Goal: Transaction & Acquisition: Purchase product/service

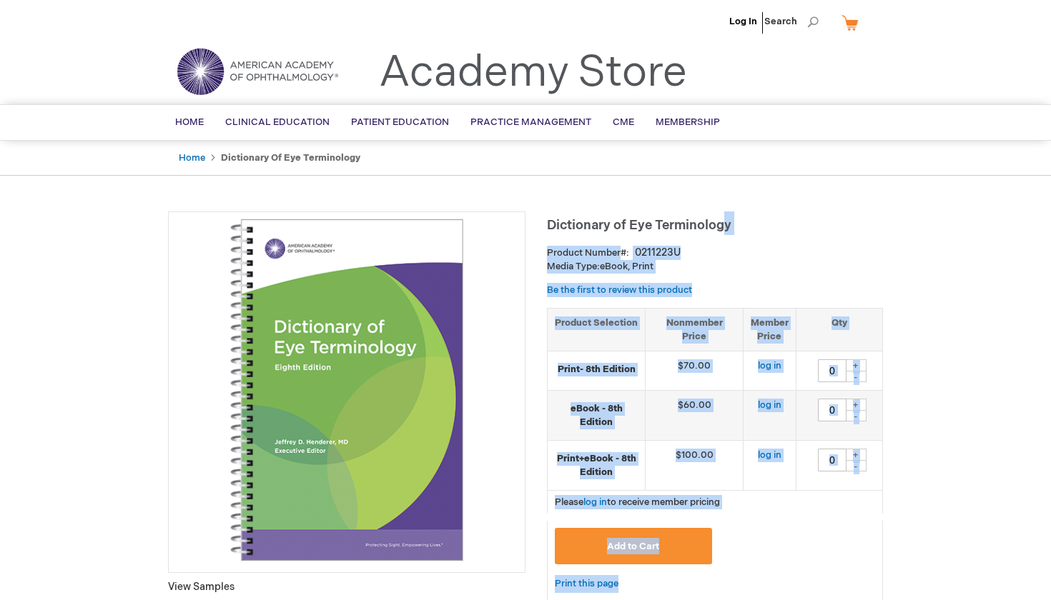
drag, startPoint x: 728, startPoint y: 223, endPoint x: 523, endPoint y: 212, distance: 204.7
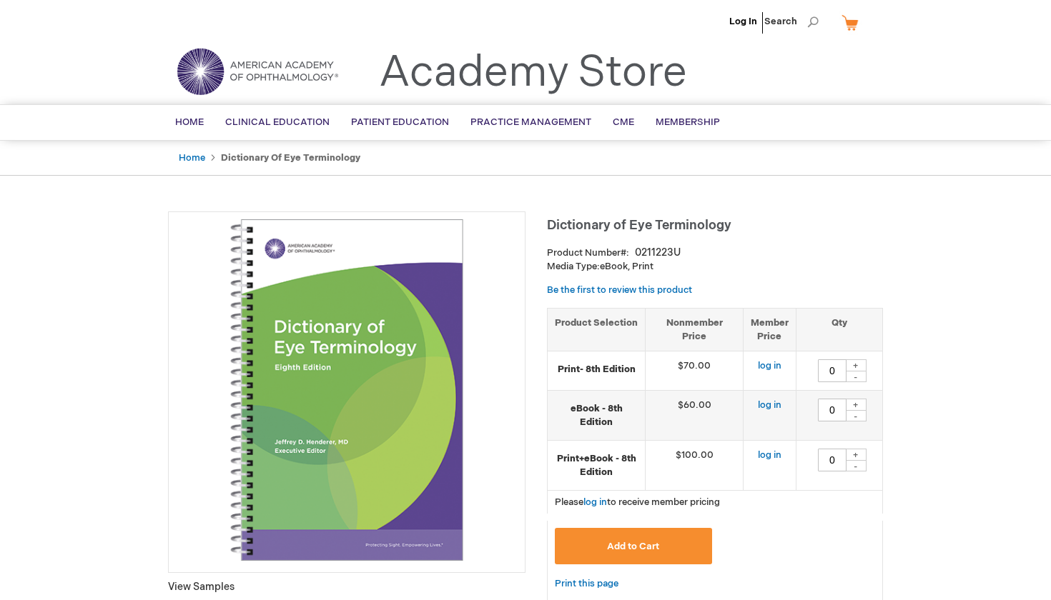
click at [622, 258] on strong "Product Number" at bounding box center [588, 252] width 82 height 11
drag, startPoint x: 653, startPoint y: 268, endPoint x: 546, endPoint y: 217, distance: 118.9
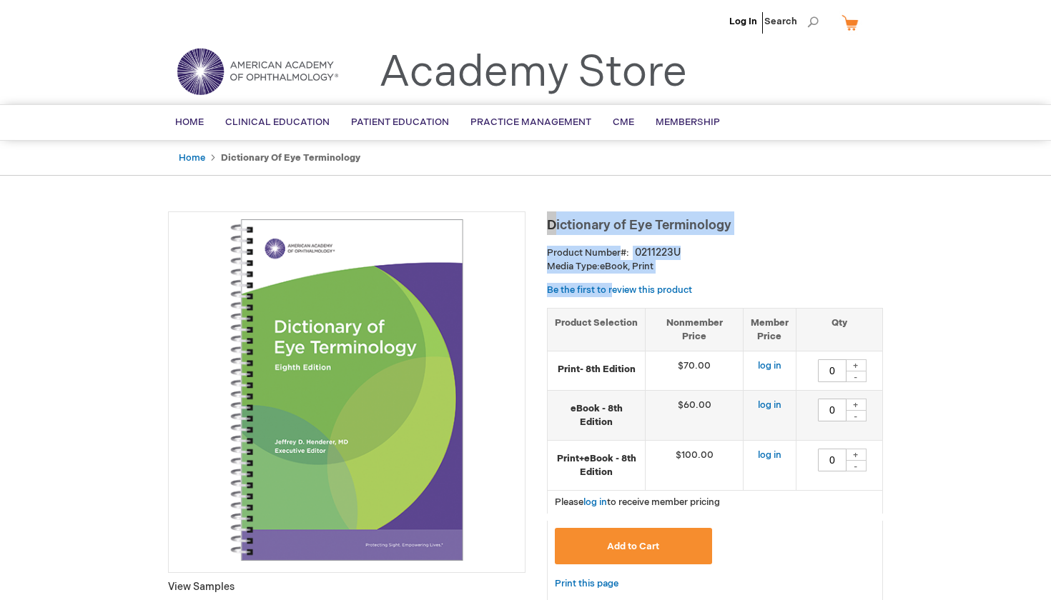
drag, startPoint x: 543, startPoint y: 222, endPoint x: 680, endPoint y: 277, distance: 148.1
copy div "Dictionary of Eye Terminology Product Number 0211223U Media Type: eBook, Print"
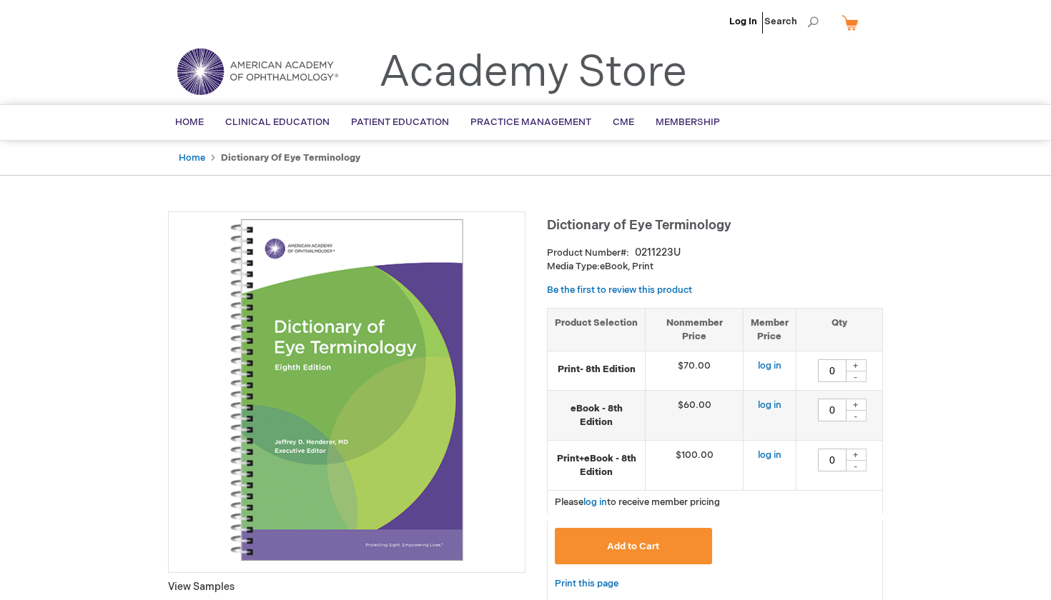
drag, startPoint x: 678, startPoint y: 264, endPoint x: 545, endPoint y: 218, distance: 141.5
copy div "Dictionary of Eye Terminology Product Number 0211223U Media Type: eBook, Print"
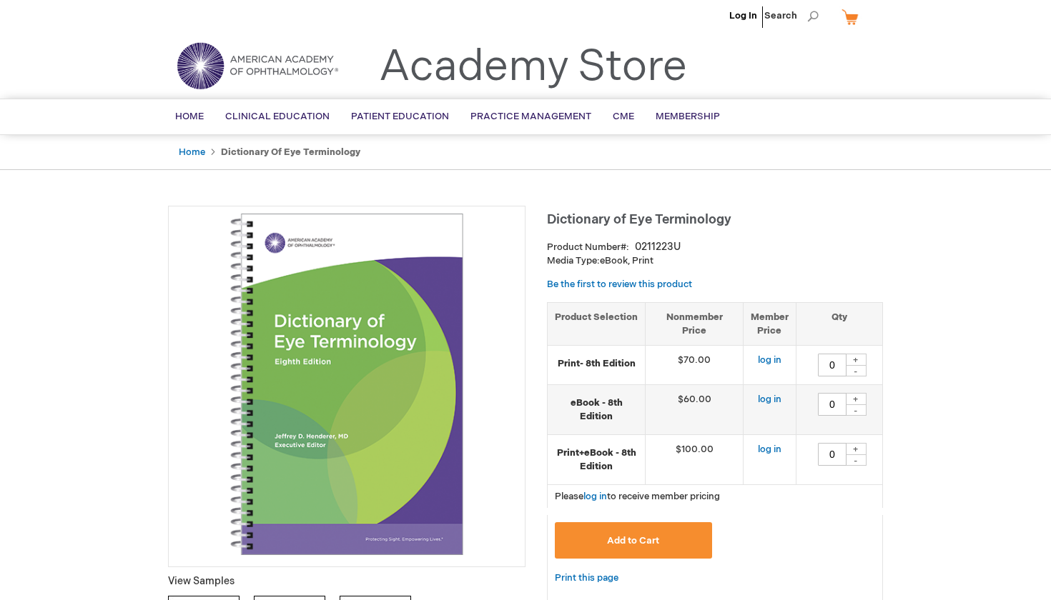
scroll to position [6, 0]
copy div "Dictionary of Eye Terminology Product Number 0211223U Media Type: eBook, Print"
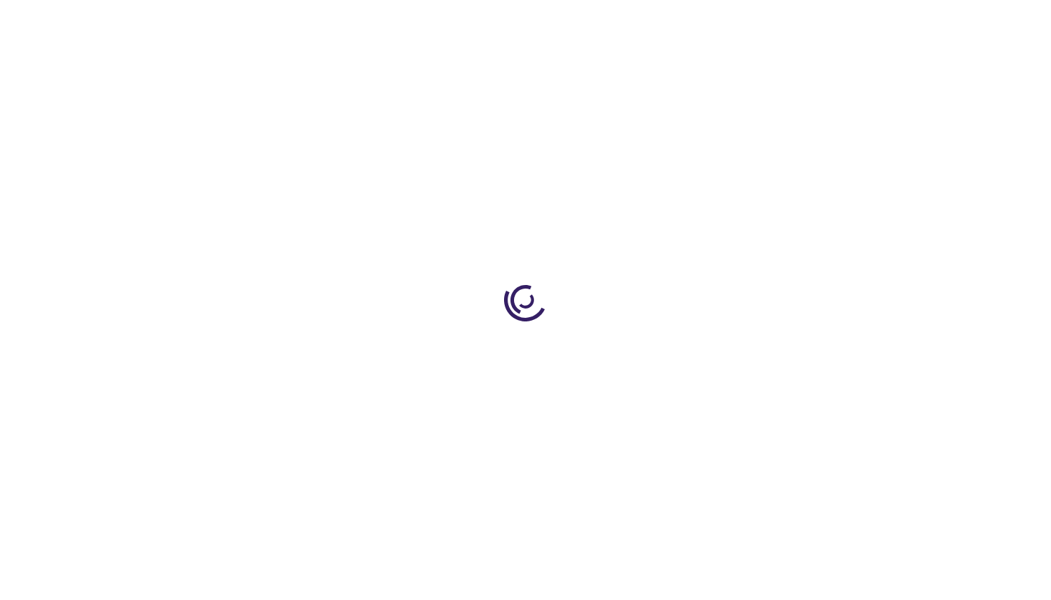
type input "0"
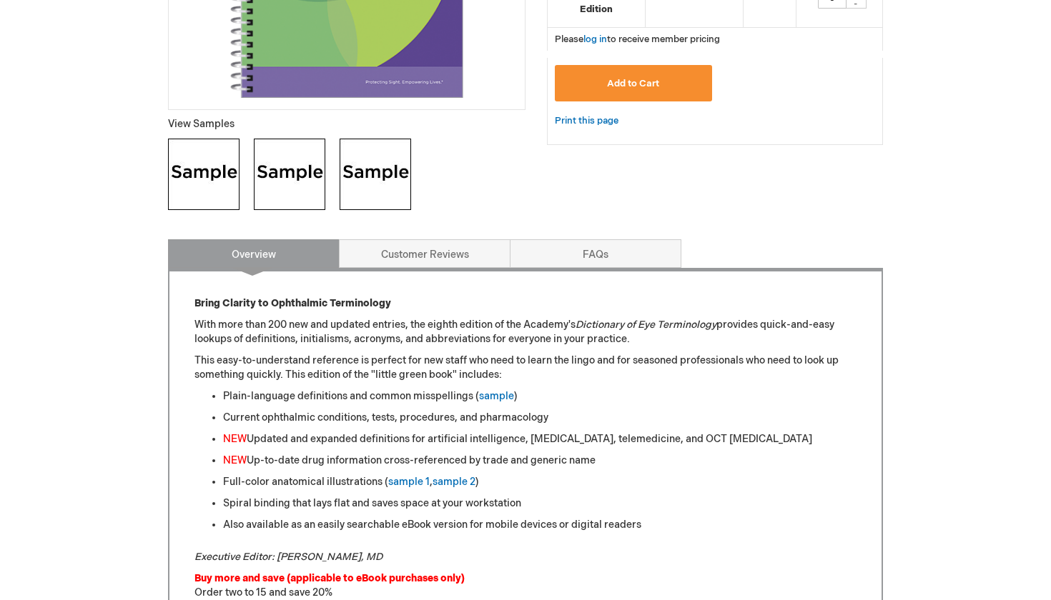
scroll to position [478, 0]
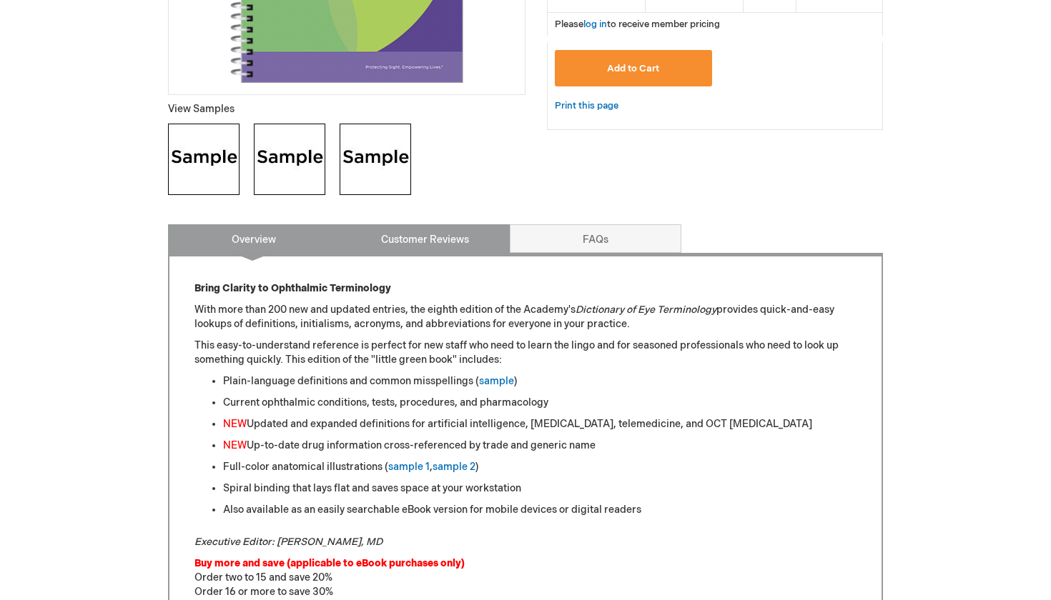
click at [450, 237] on link "Customer Reviews" at bounding box center [425, 238] width 172 height 29
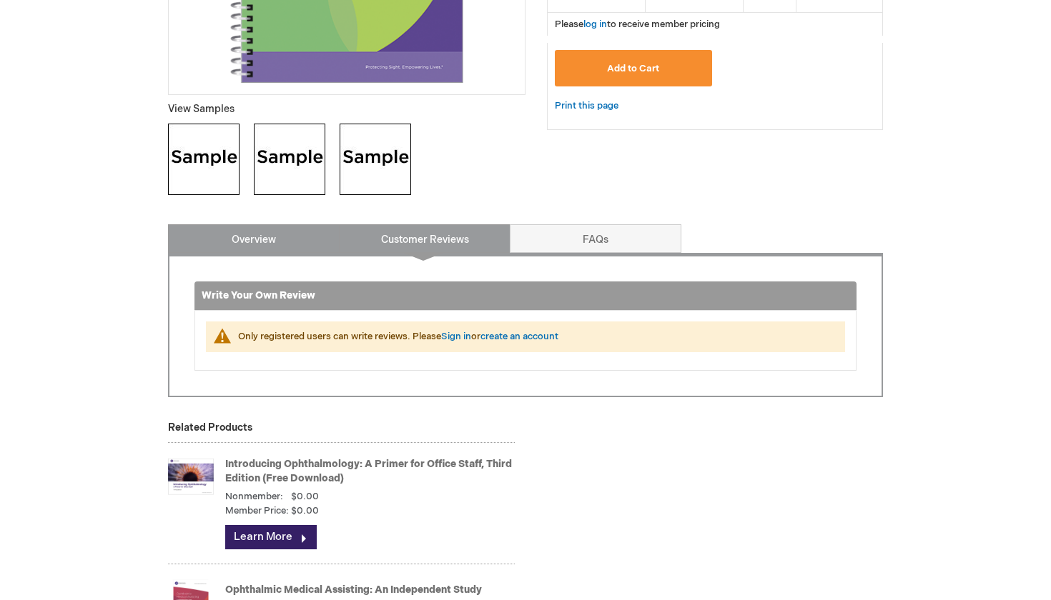
click at [274, 233] on link "Overview" at bounding box center [254, 238] width 172 height 29
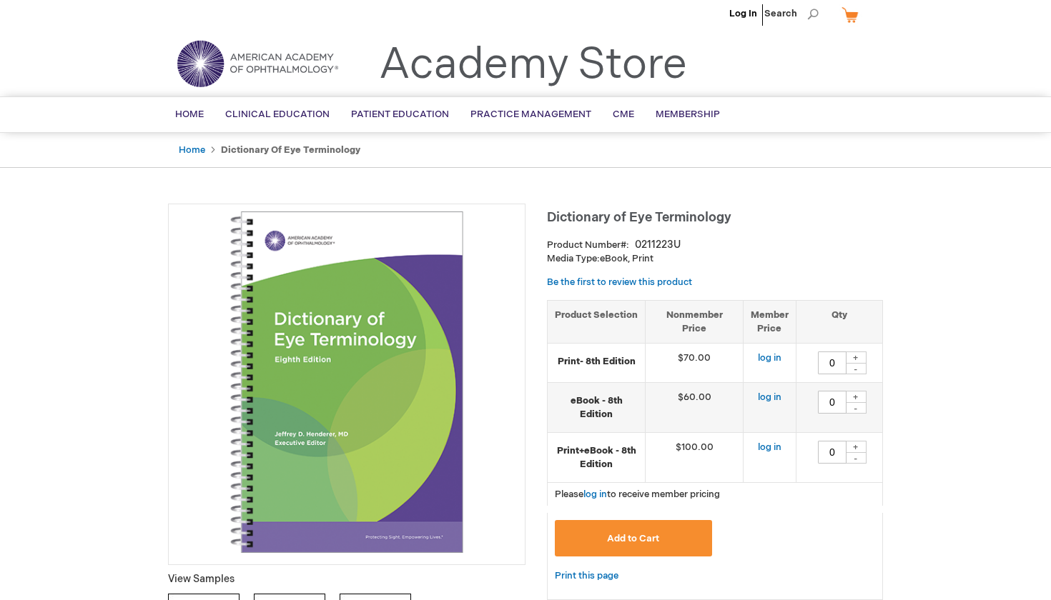
scroll to position [0, 0]
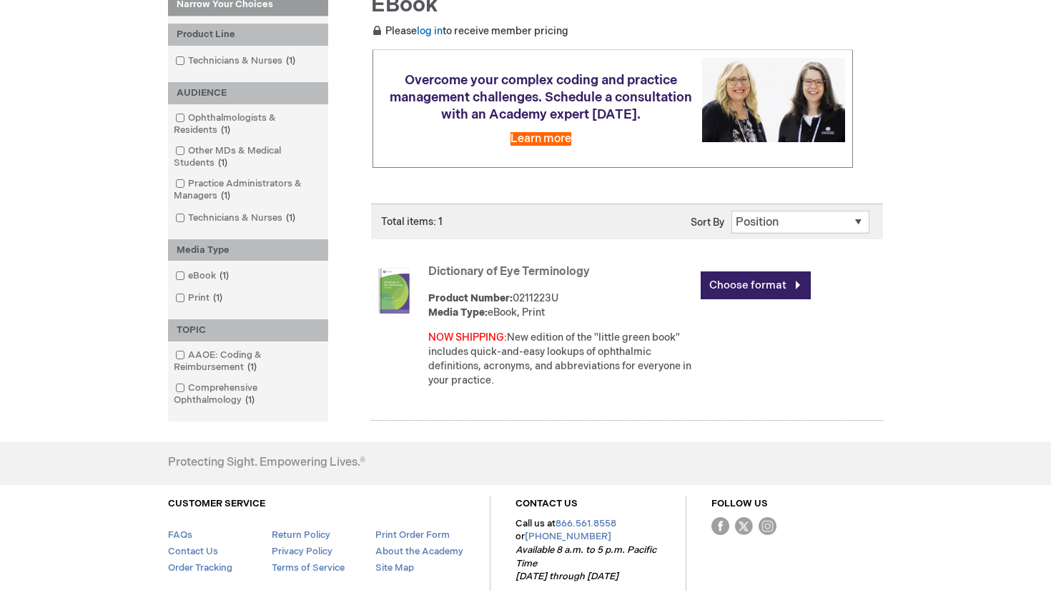
scroll to position [222, 0]
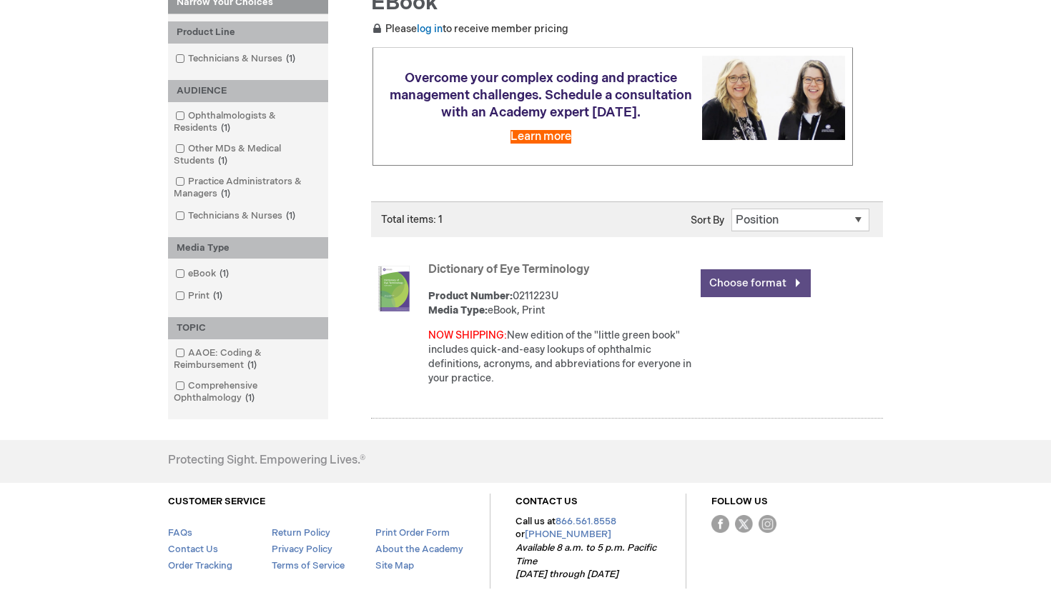
click at [749, 289] on link "Choose format" at bounding box center [755, 283] width 110 height 28
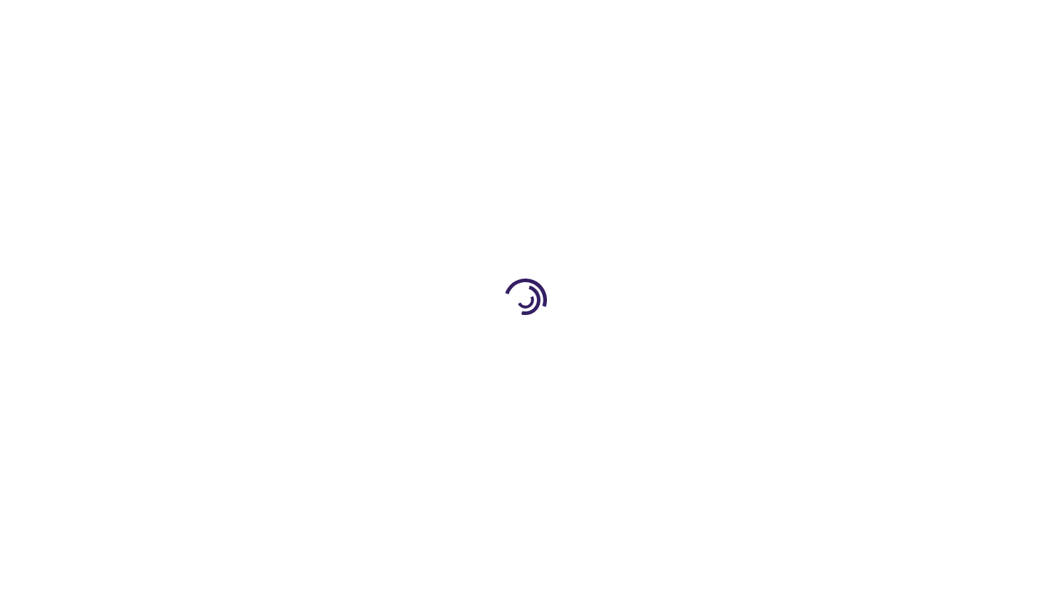
type input "0"
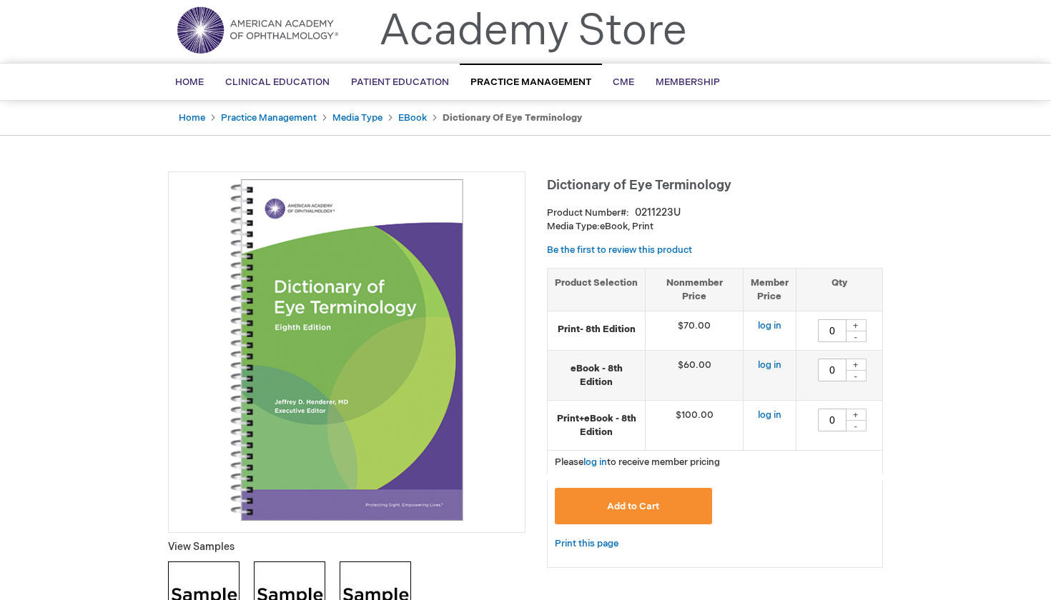
scroll to position [79, 0]
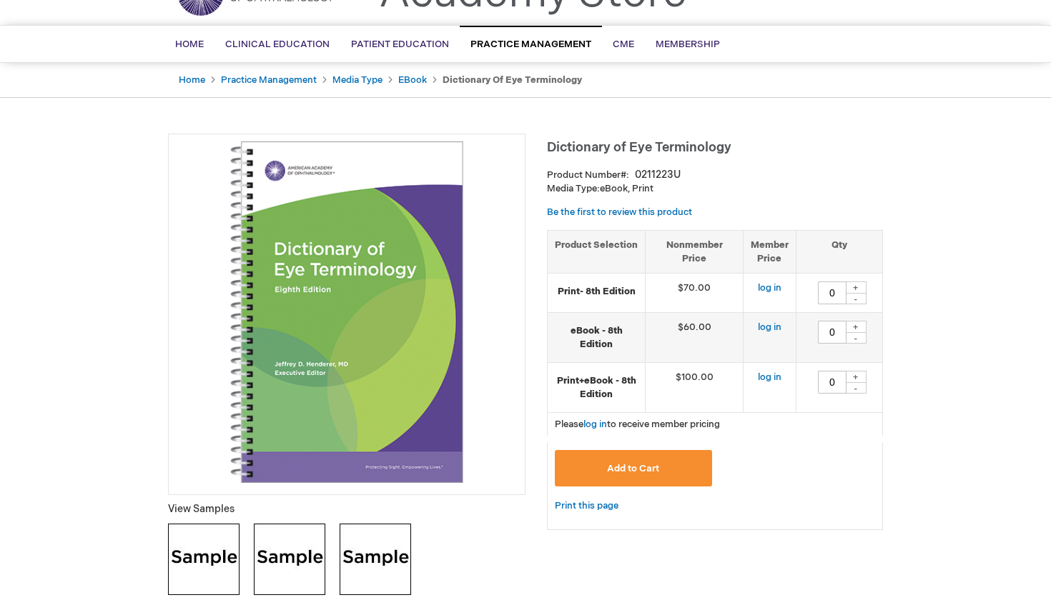
click at [675, 333] on td "$60.00" at bounding box center [694, 338] width 98 height 50
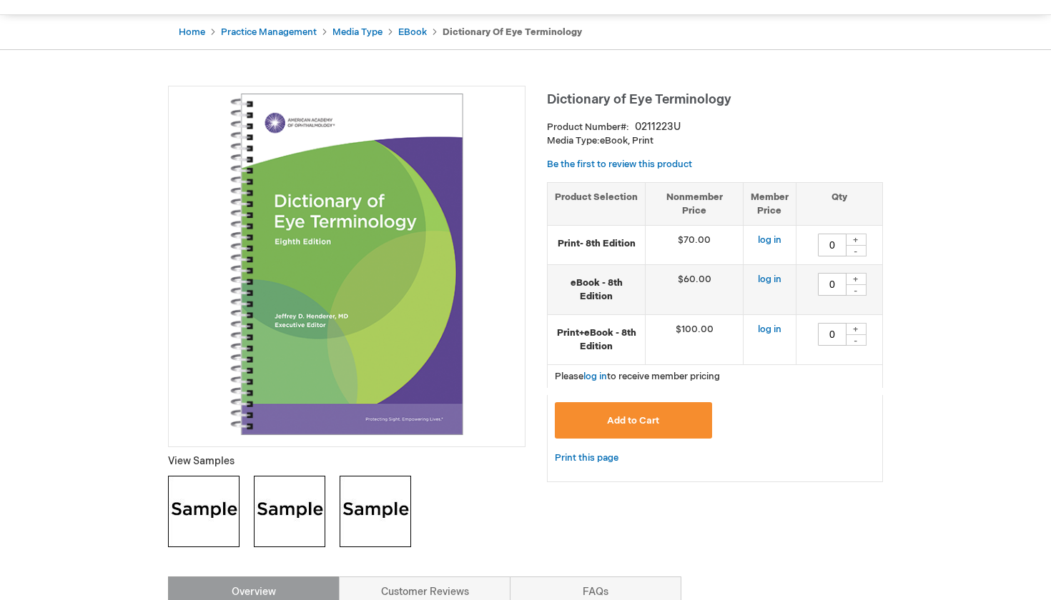
scroll to position [67, 0]
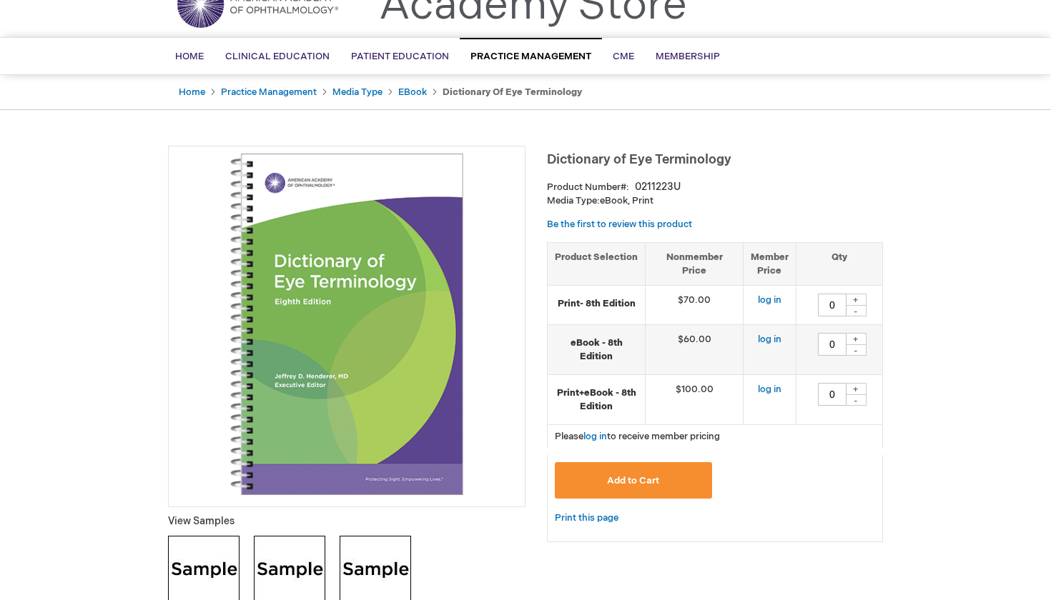
click at [858, 336] on div "+" at bounding box center [855, 339] width 21 height 12
type input "1"
click at [627, 471] on button "Add to Cart" at bounding box center [633, 480] width 157 height 36
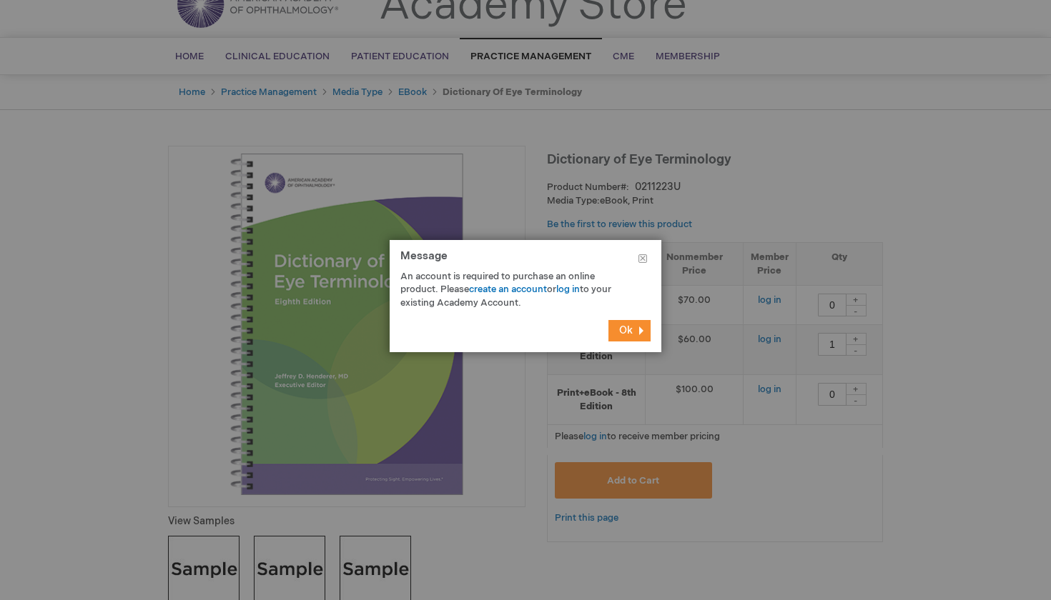
click at [634, 331] on button "Ok" at bounding box center [629, 330] width 42 height 21
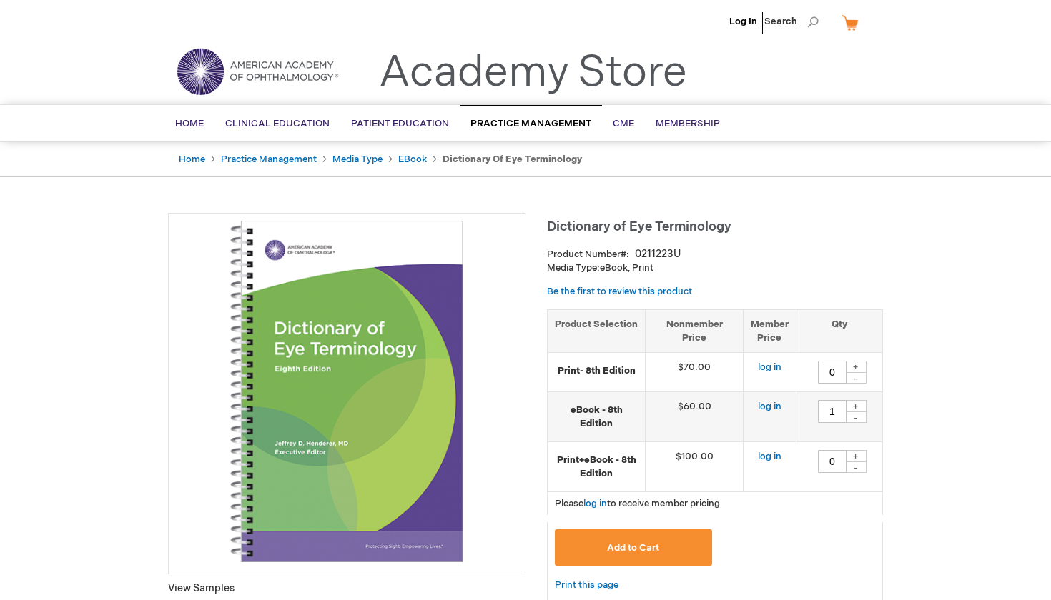
scroll to position [0, 0]
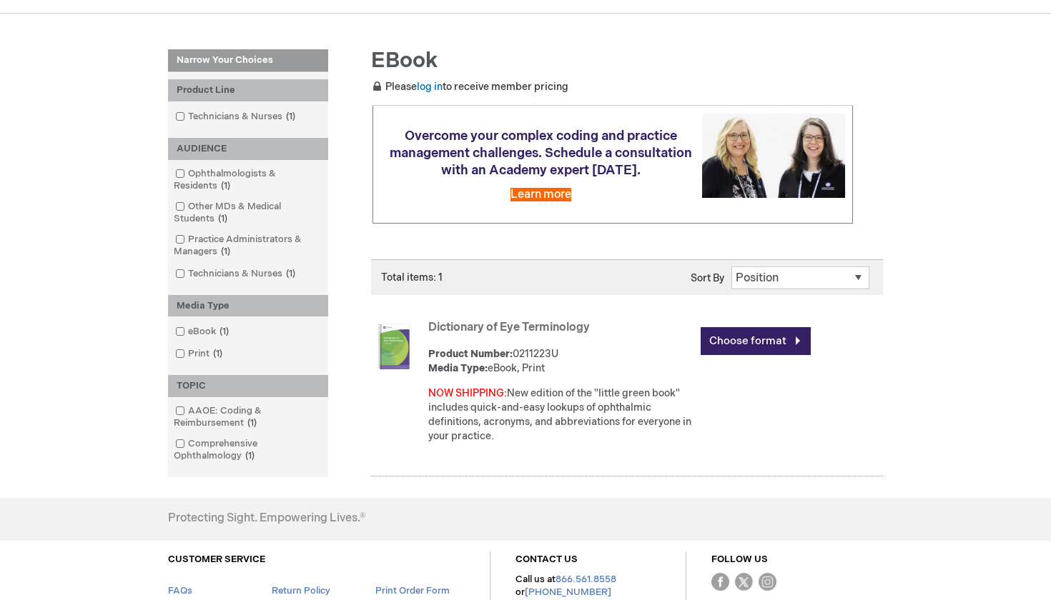
scroll to position [217, 0]
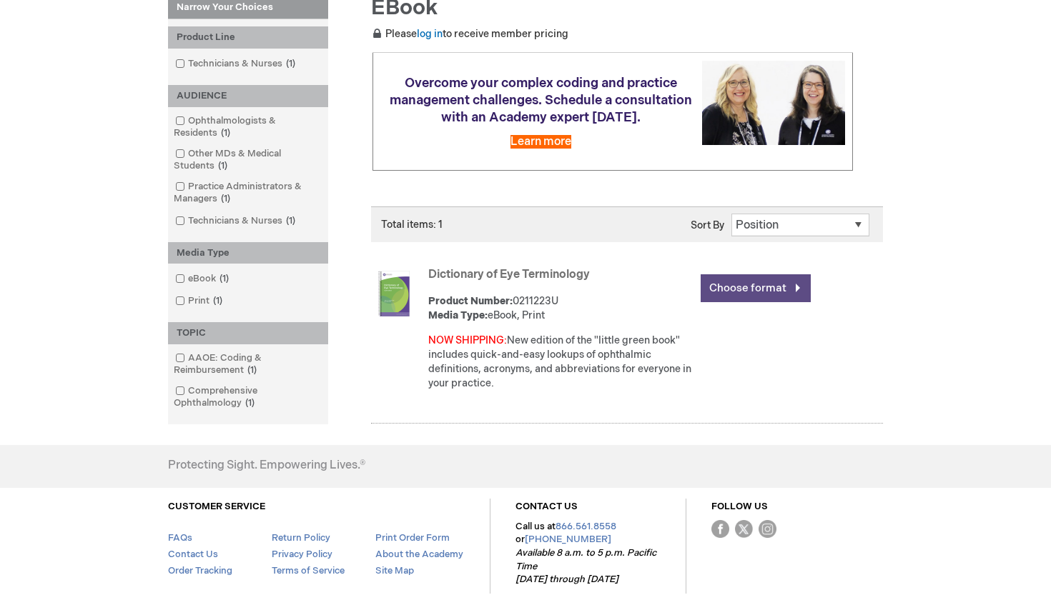
click at [718, 302] on link "Choose format" at bounding box center [755, 288] width 110 height 28
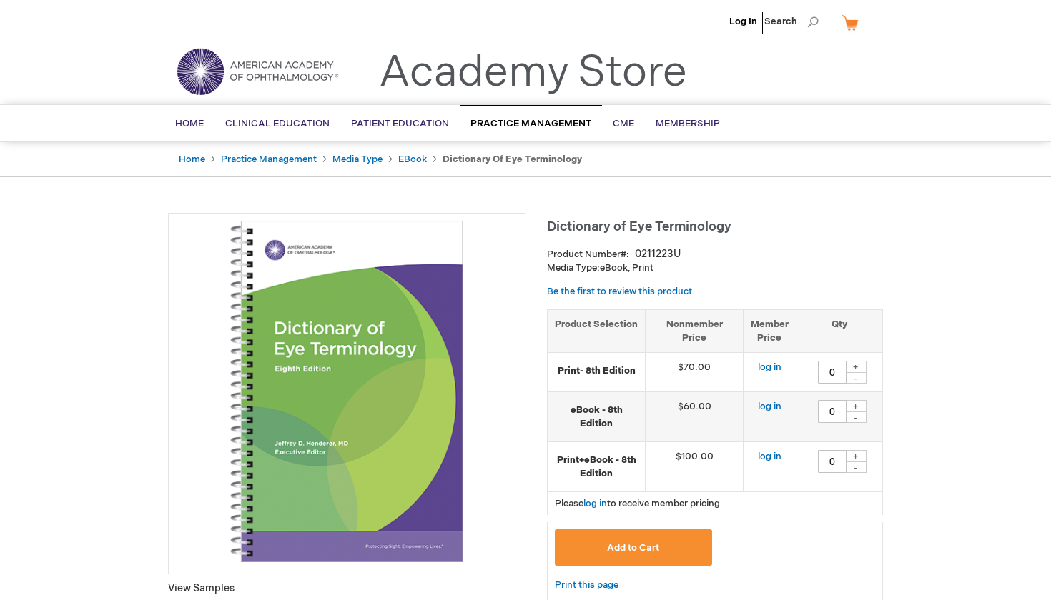
click at [858, 401] on div "+" at bounding box center [855, 406] width 21 height 12
type input "1"
click at [661, 551] on button "Add to Cart" at bounding box center [633, 548] width 157 height 36
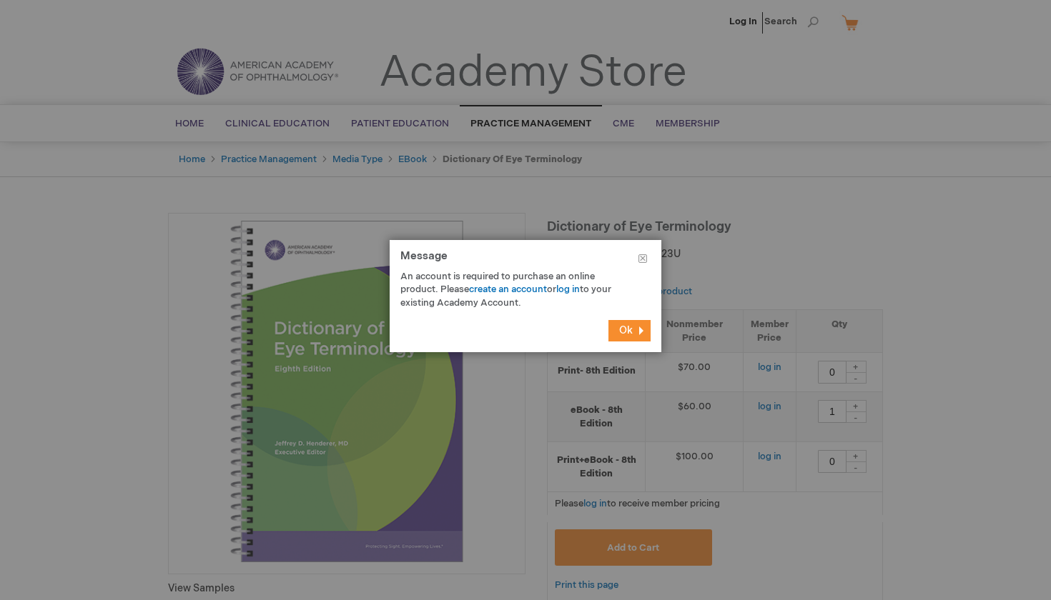
click at [632, 324] on span "Ok" at bounding box center [626, 330] width 14 height 12
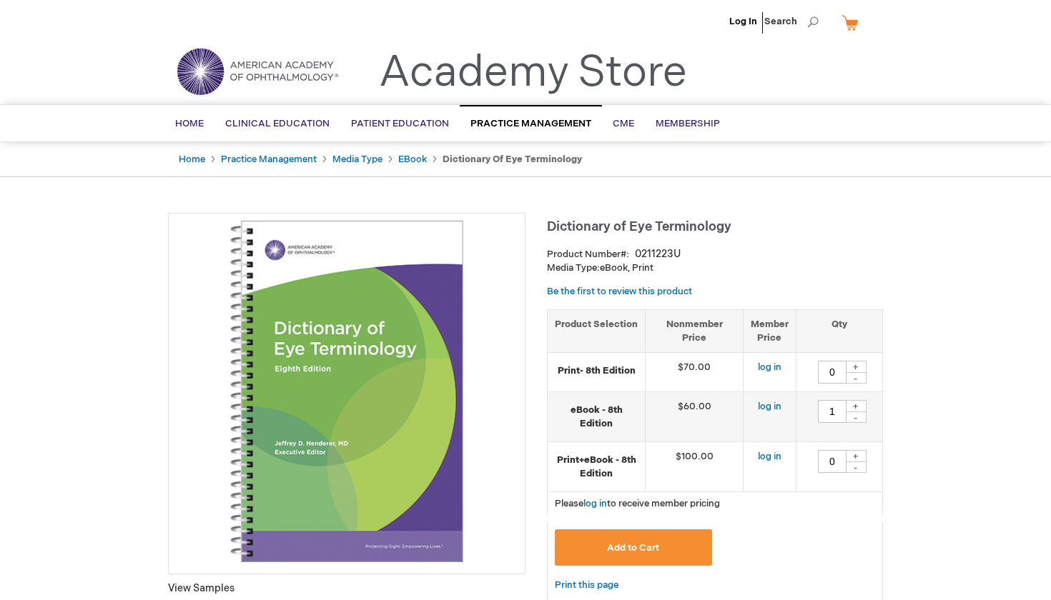
click at [853, 23] on link "My Cart" at bounding box center [855, 22] width 34 height 25
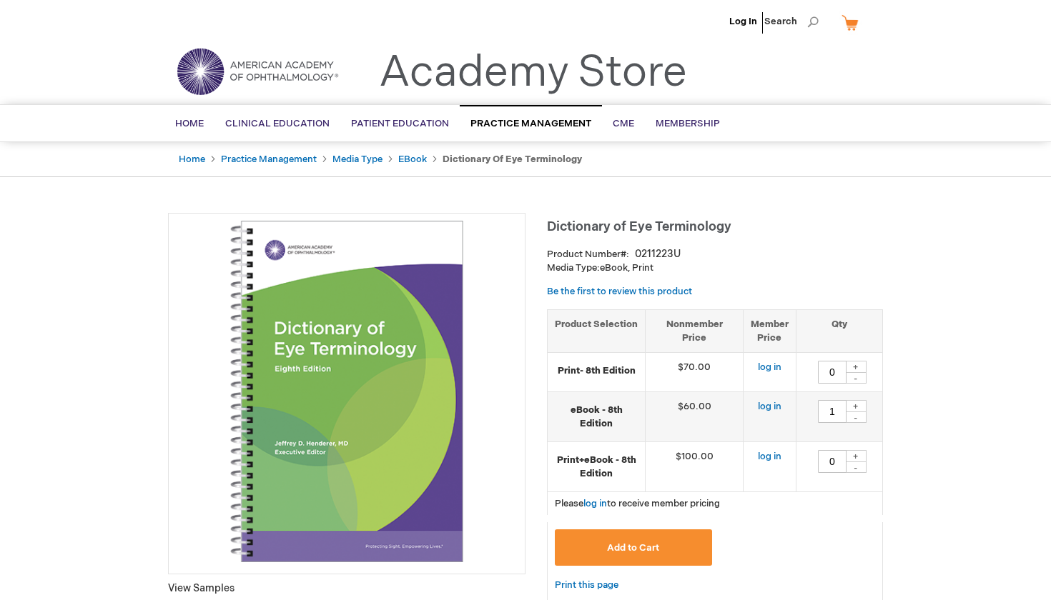
click at [852, 27] on link "My Cart" at bounding box center [855, 22] width 34 height 25
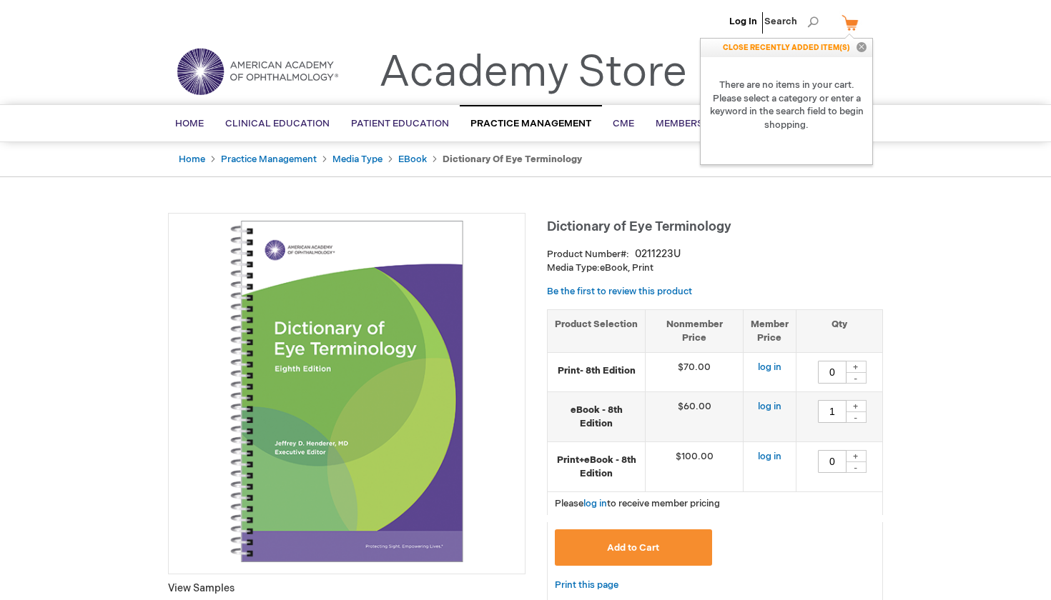
click at [771, 65] on strong "There are no items in your cart. Please select a category or enter a keyword in…" at bounding box center [786, 105] width 172 height 96
click at [622, 542] on span "Add to Cart" at bounding box center [633, 547] width 52 height 11
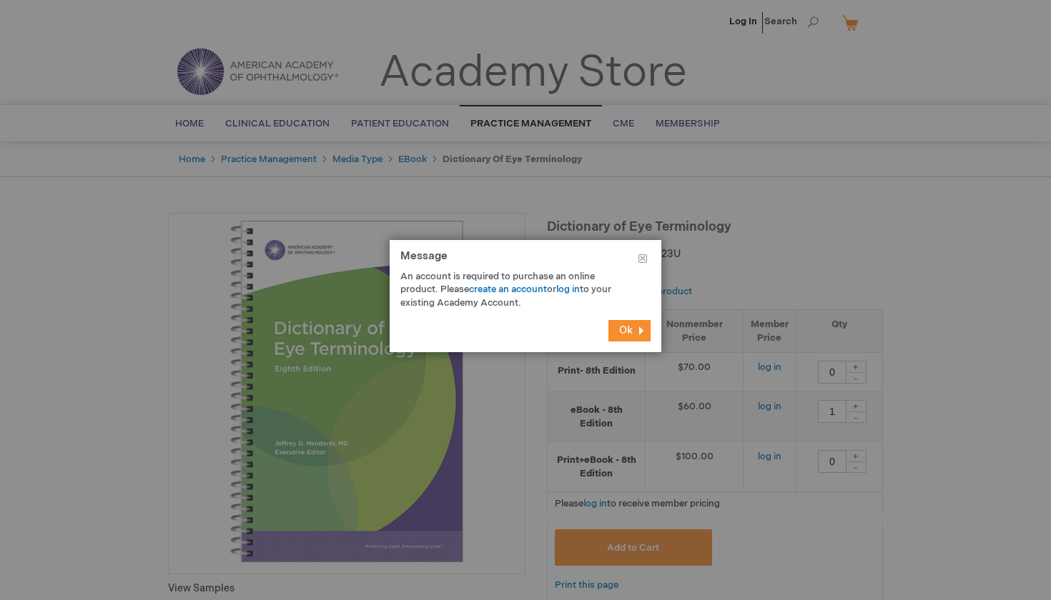
click at [631, 331] on span "Ok" at bounding box center [626, 330] width 14 height 12
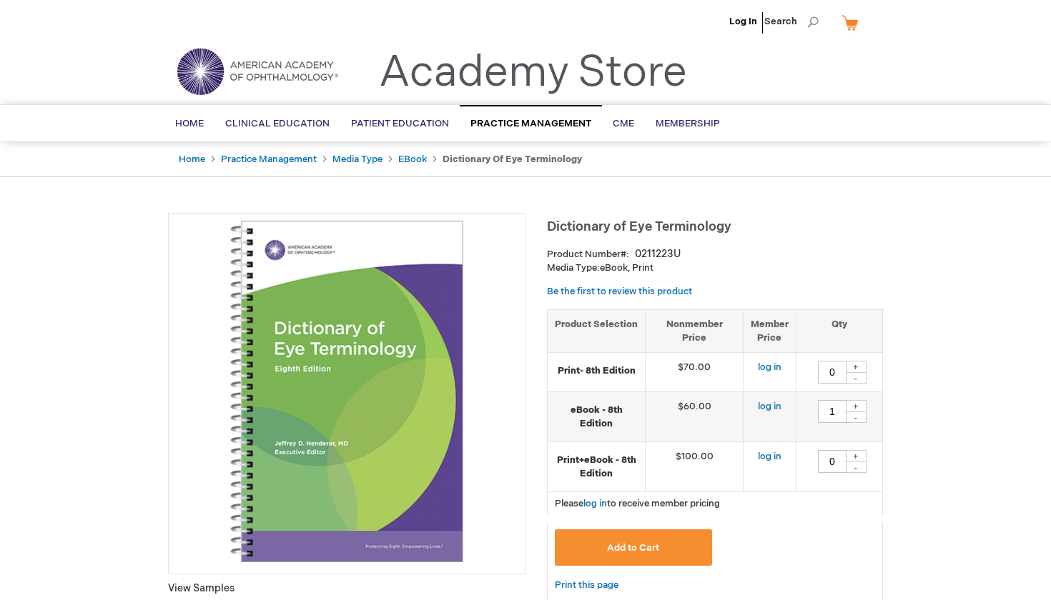
click at [736, 27] on li "Log In" at bounding box center [742, 21] width 35 height 43
click at [741, 21] on link "Log In" at bounding box center [743, 21] width 28 height 11
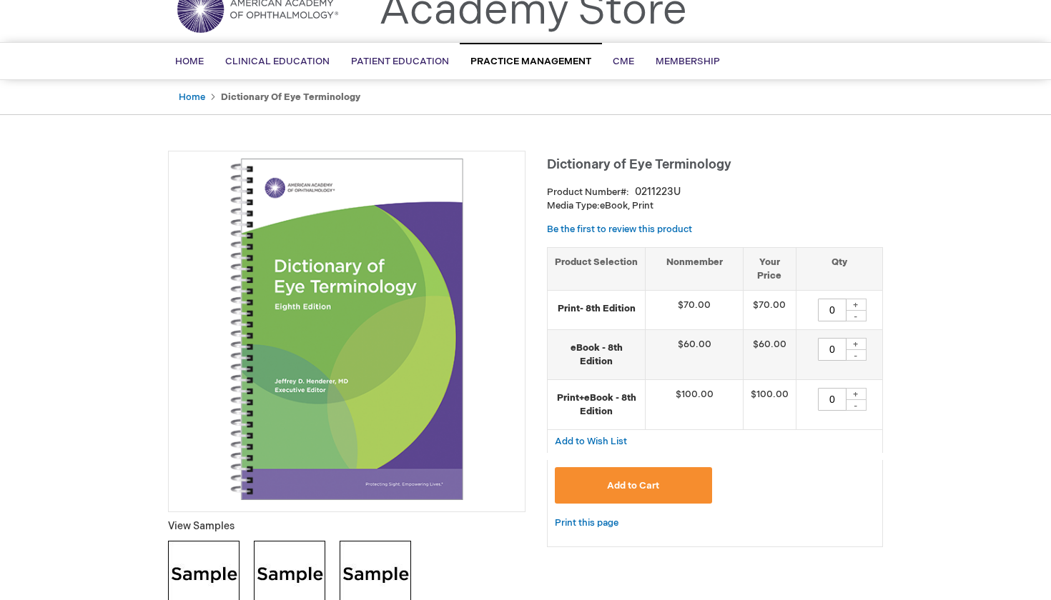
scroll to position [74, 0]
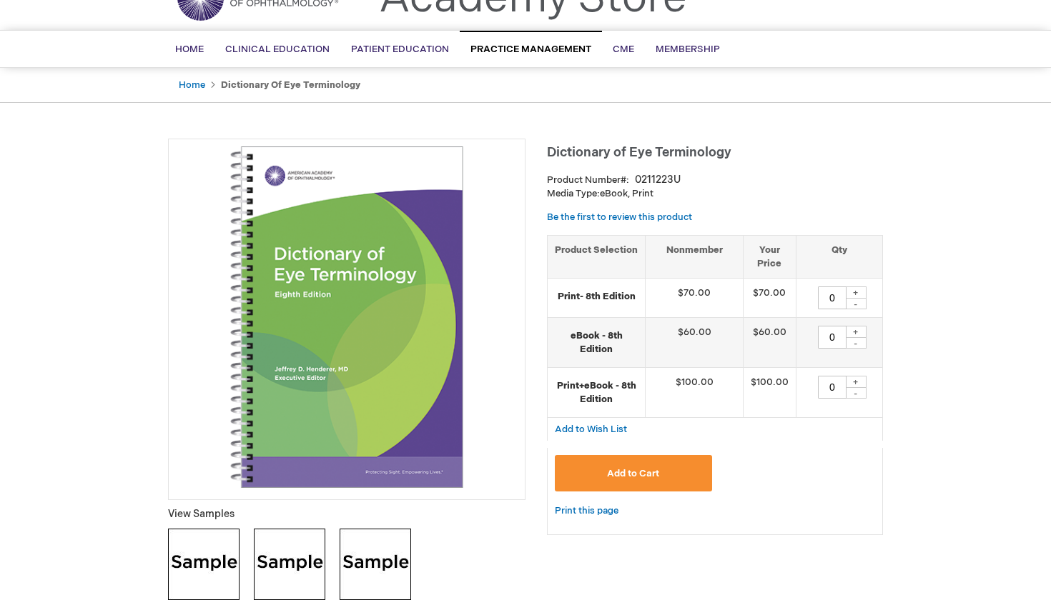
click at [855, 328] on div "+" at bounding box center [855, 332] width 21 height 12
type input "1"
click at [699, 466] on button "Add to Cart" at bounding box center [633, 473] width 157 height 36
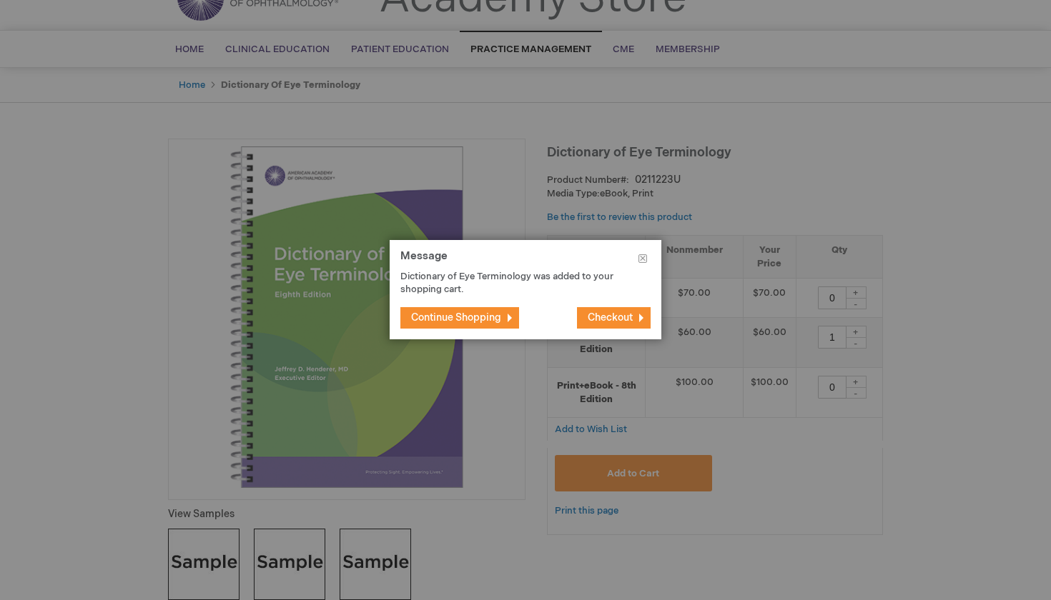
click at [624, 313] on span "Checkout" at bounding box center [609, 318] width 45 height 12
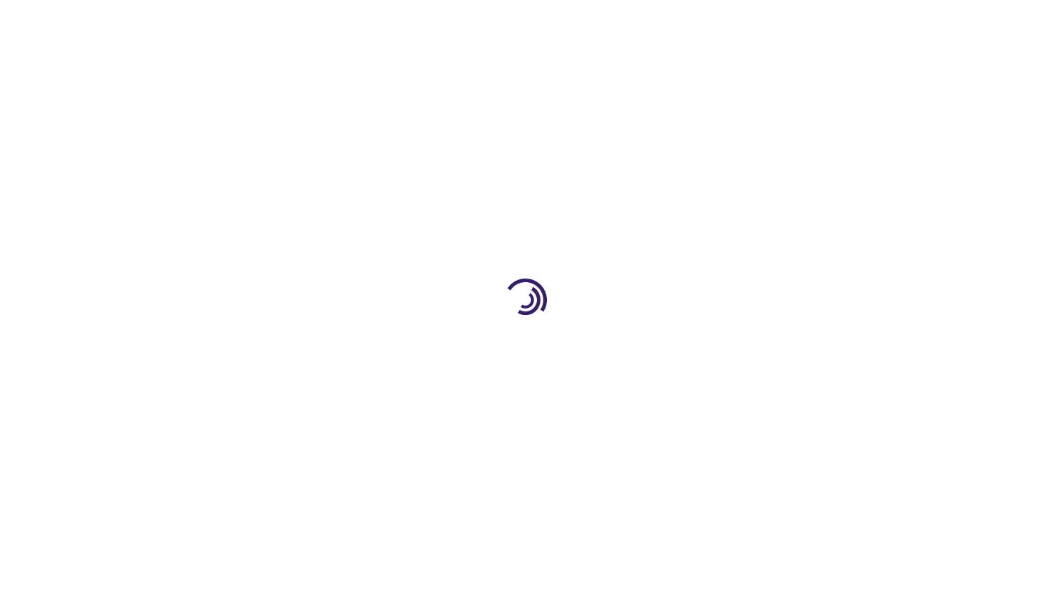
select select "US"
select select "43"
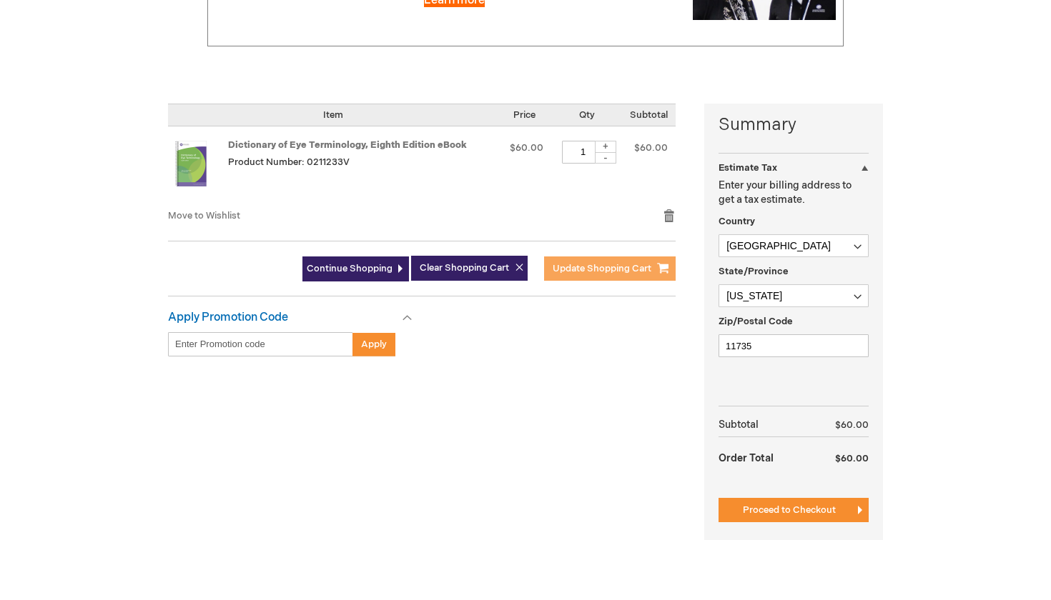
scroll to position [297, 0]
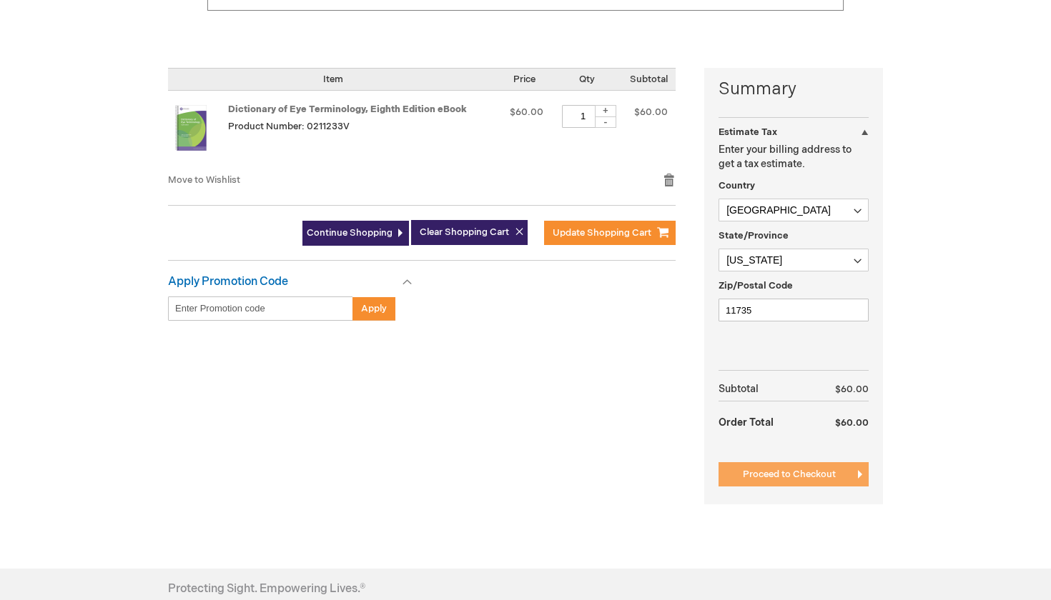
click at [745, 469] on span "Proceed to Checkout" at bounding box center [789, 474] width 93 height 11
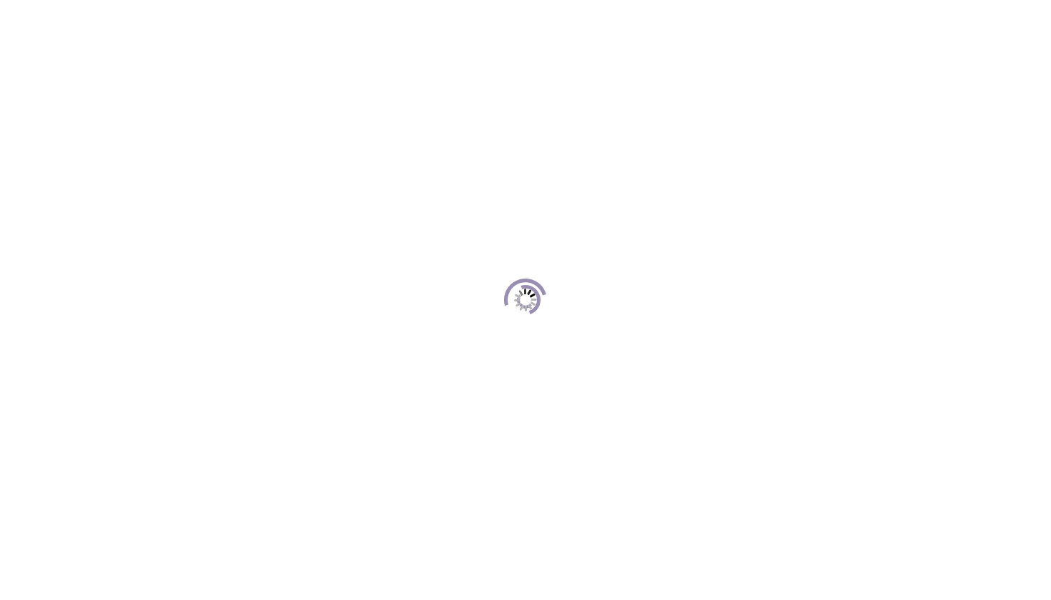
scroll to position [195, 0]
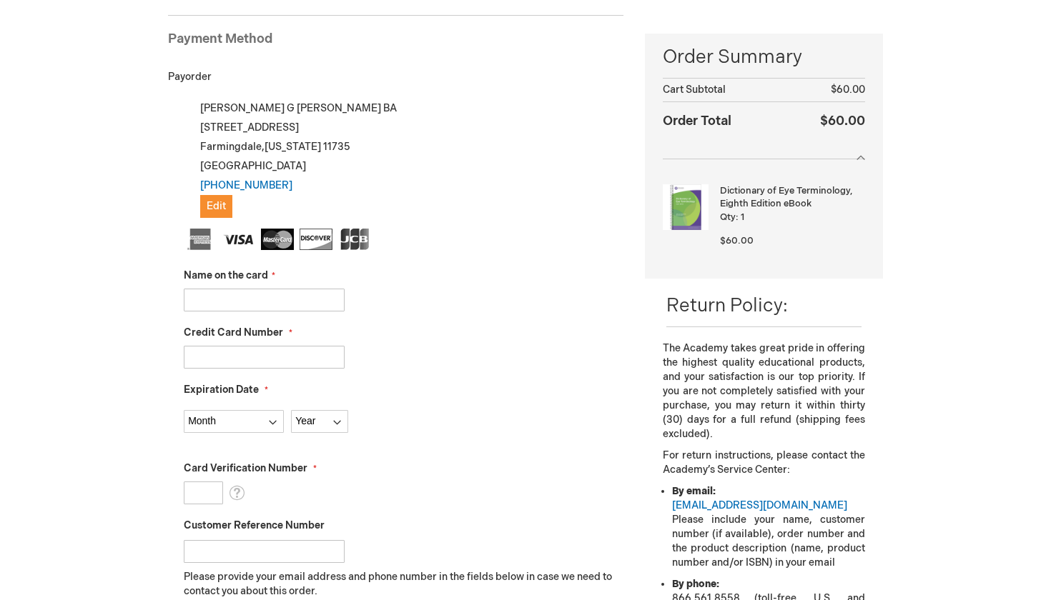
click at [344, 302] on input "Name on the card" at bounding box center [264, 300] width 161 height 23
type input "[PERSON_NAME]"
type input "[CREDIT_CARD_NUMBER]"
select select "4"
select select "2029"
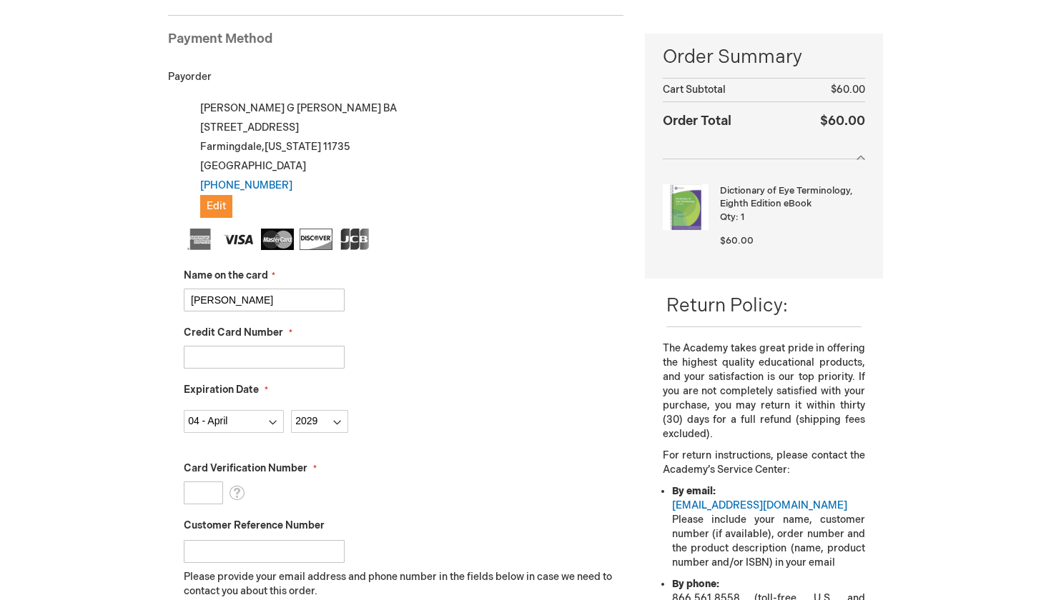
type input "627"
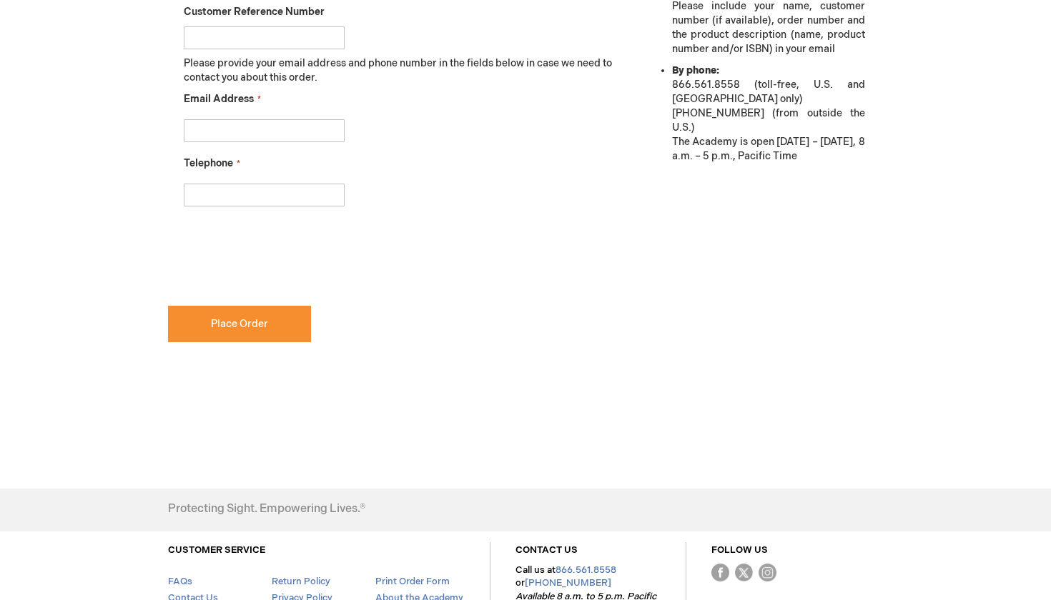
scroll to position [717, 0]
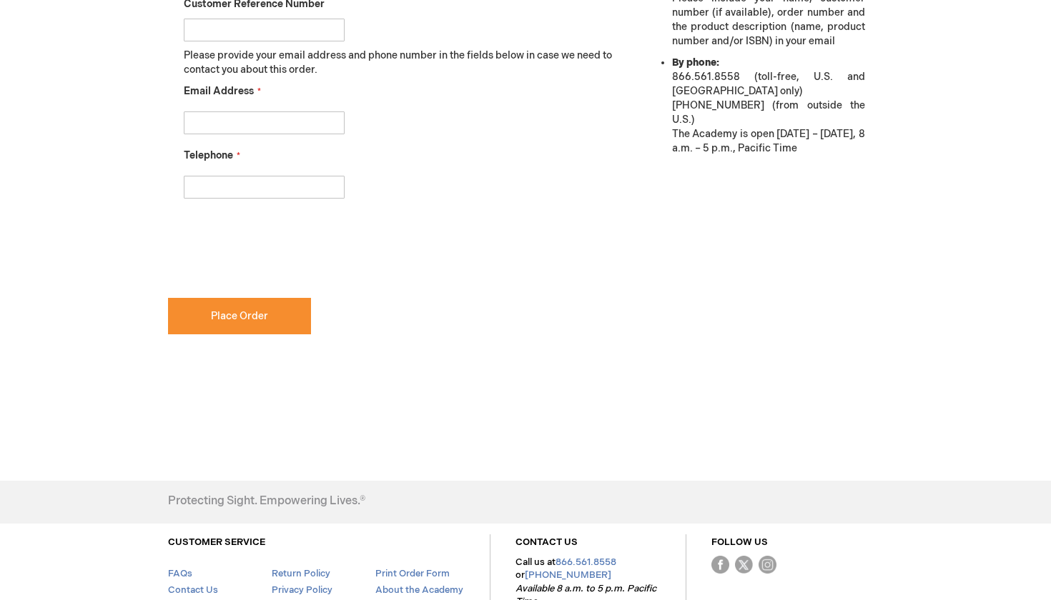
type input "[EMAIL_ADDRESS][DOMAIN_NAME]"
type input "5165863108"
checkbox input "true"
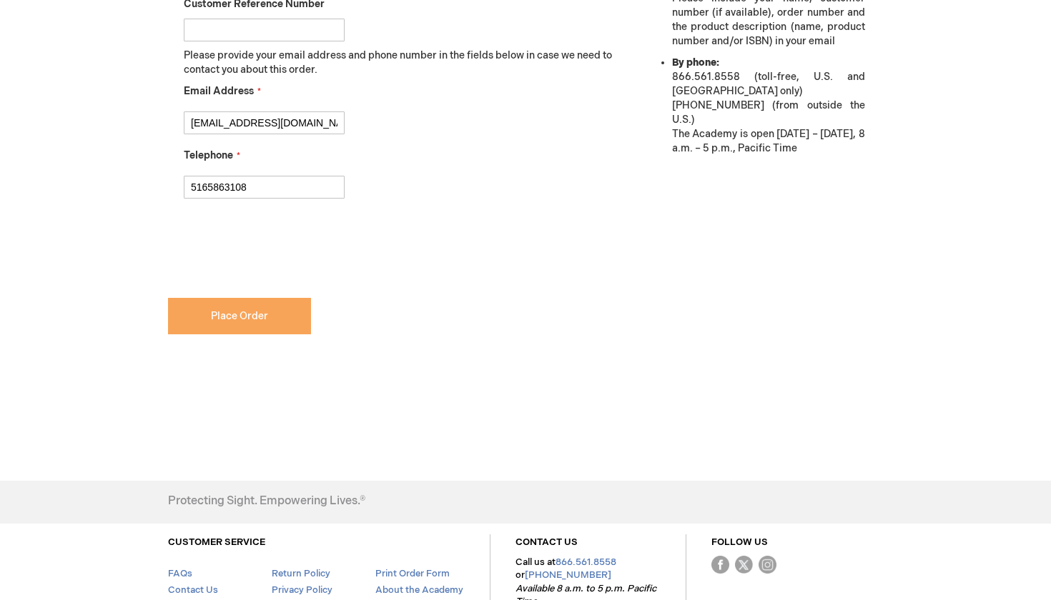
click at [219, 319] on span "Place Order" at bounding box center [239, 316] width 57 height 12
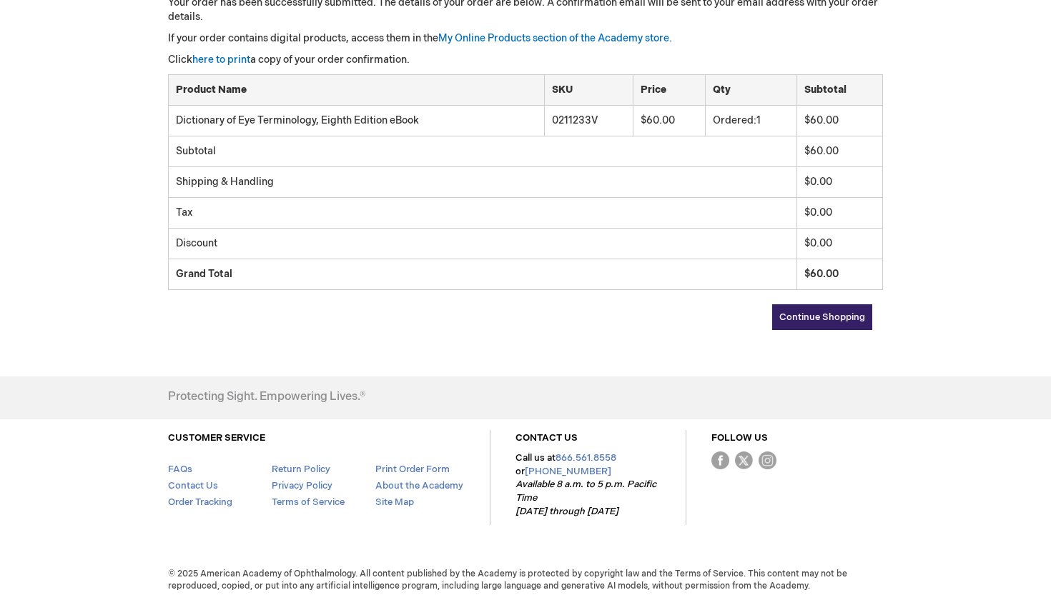
scroll to position [267, 0]
click at [480, 302] on div "Your order number is: WA0066898 . Your order has been successfully submitted. T…" at bounding box center [525, 153] width 715 height 356
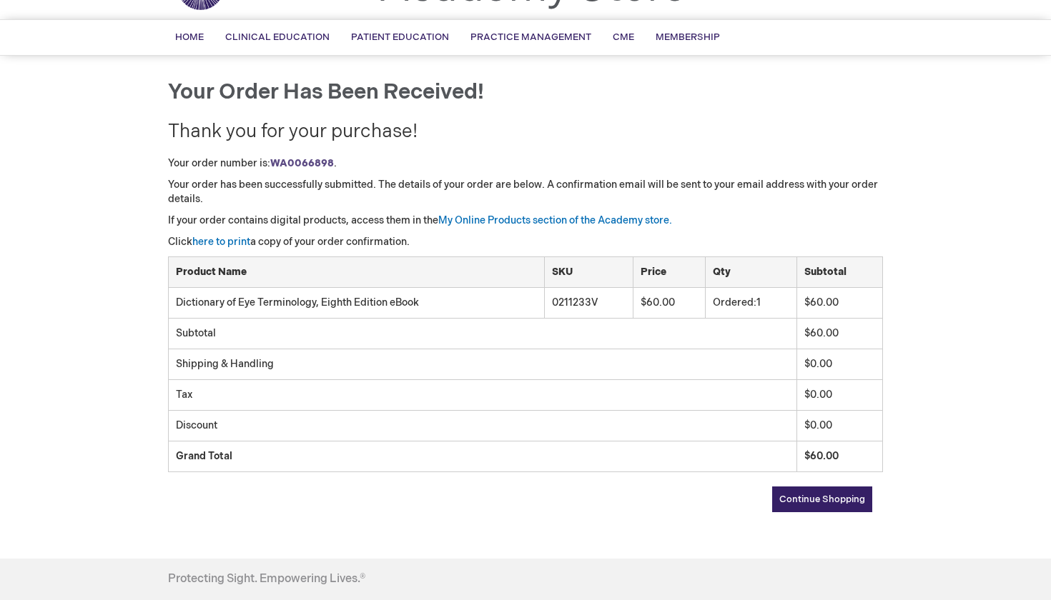
scroll to position [74, 0]
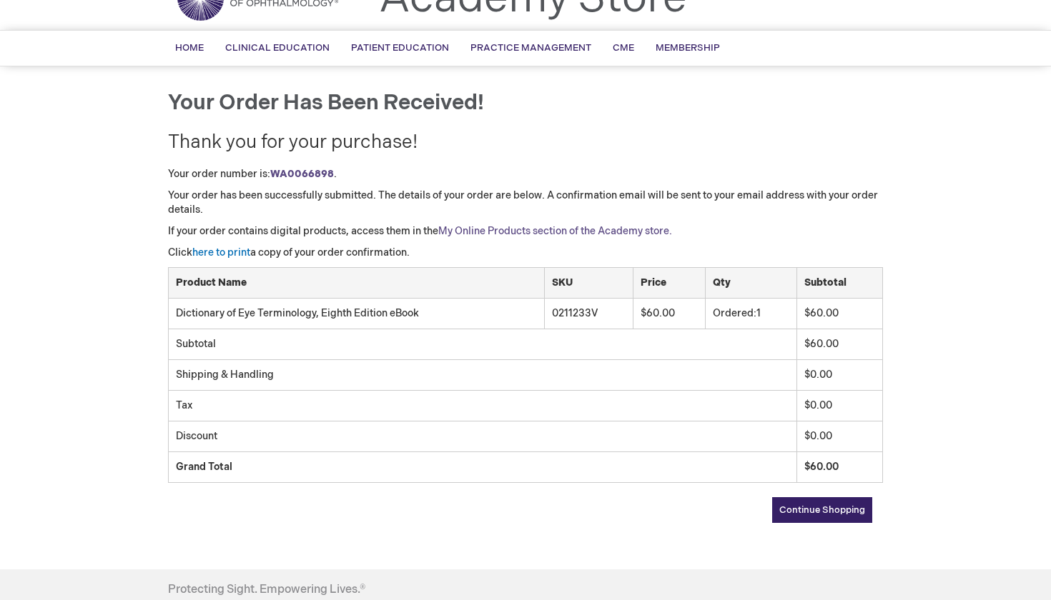
click at [480, 228] on link "My Online Products section of the Academy store." at bounding box center [555, 231] width 234 height 12
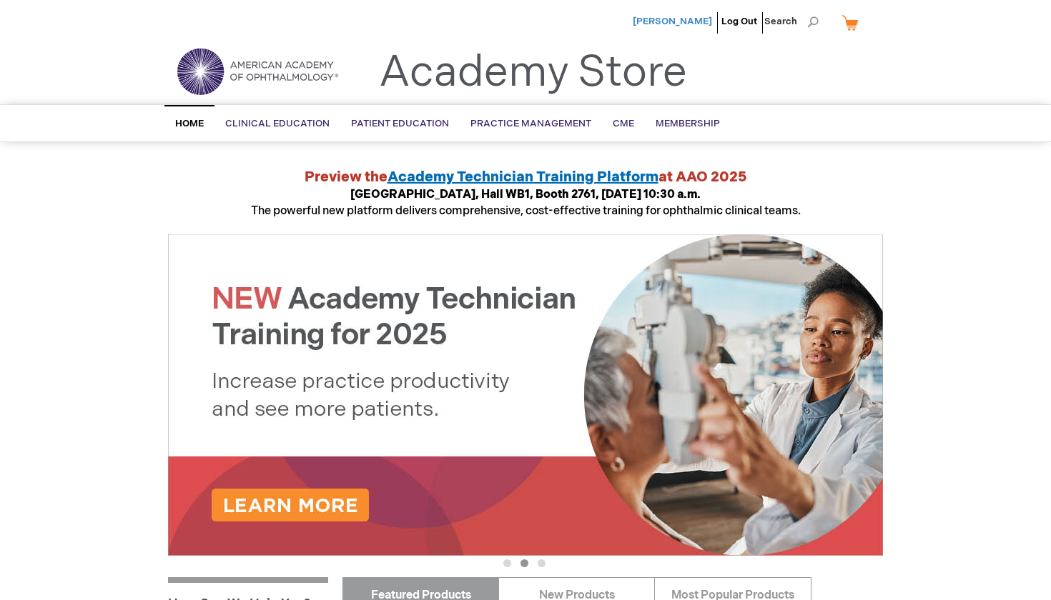
click at [683, 19] on span "[PERSON_NAME]" at bounding box center [671, 21] width 79 height 11
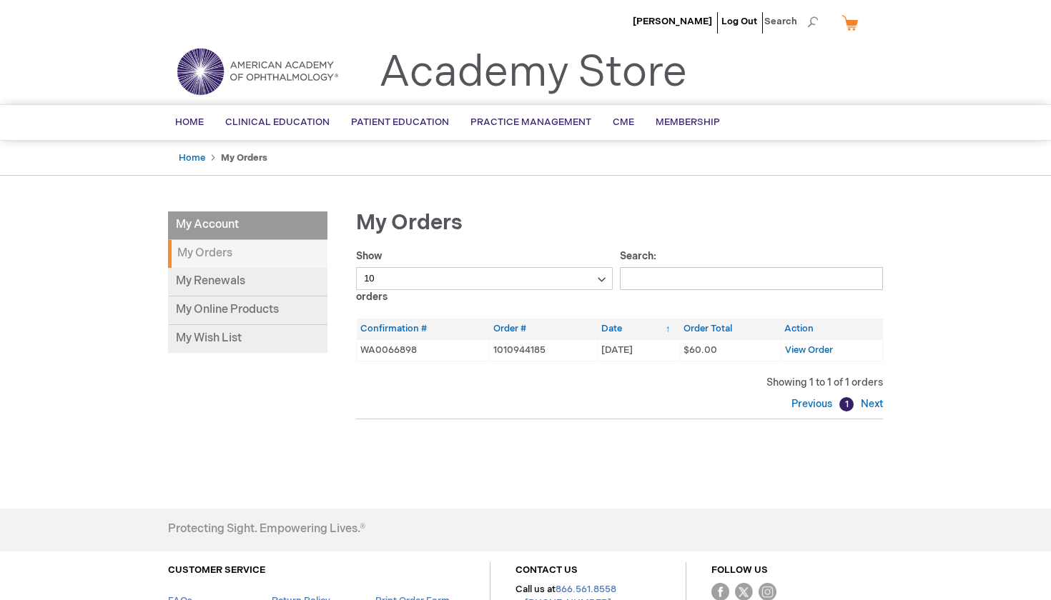
click at [197, 261] on strong "My Orders" at bounding box center [247, 254] width 159 height 28
click at [819, 352] on span "View Order" at bounding box center [809, 349] width 48 height 11
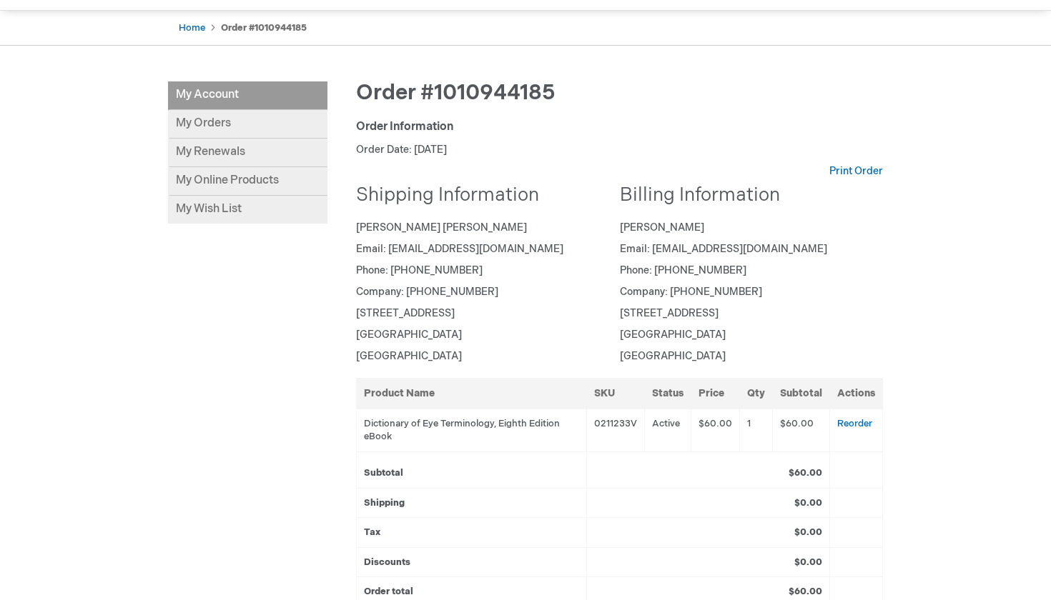
scroll to position [179, 0]
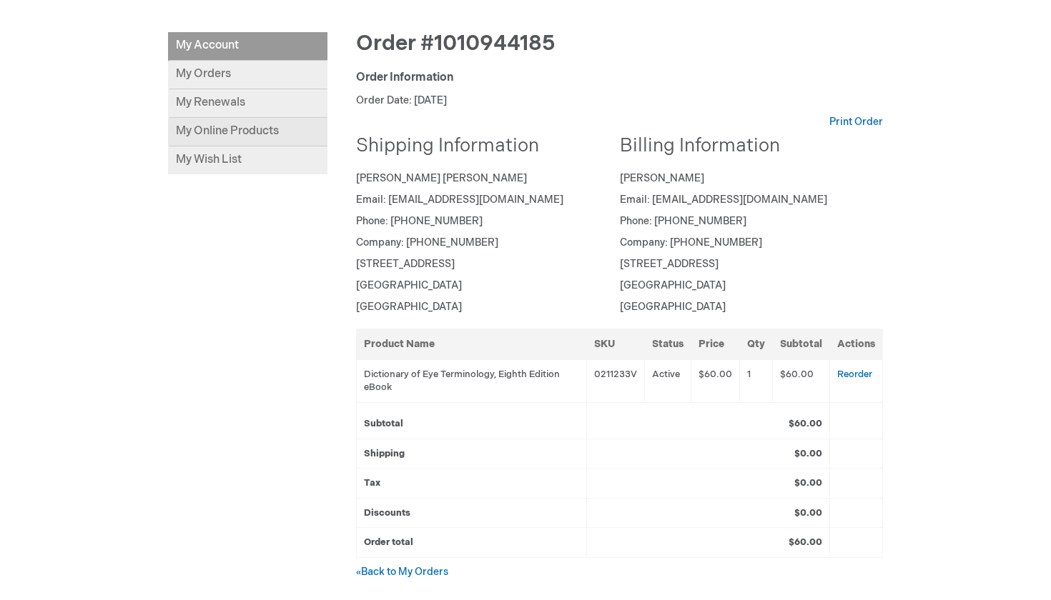
click at [271, 128] on link "My Online Products" at bounding box center [247, 132] width 159 height 29
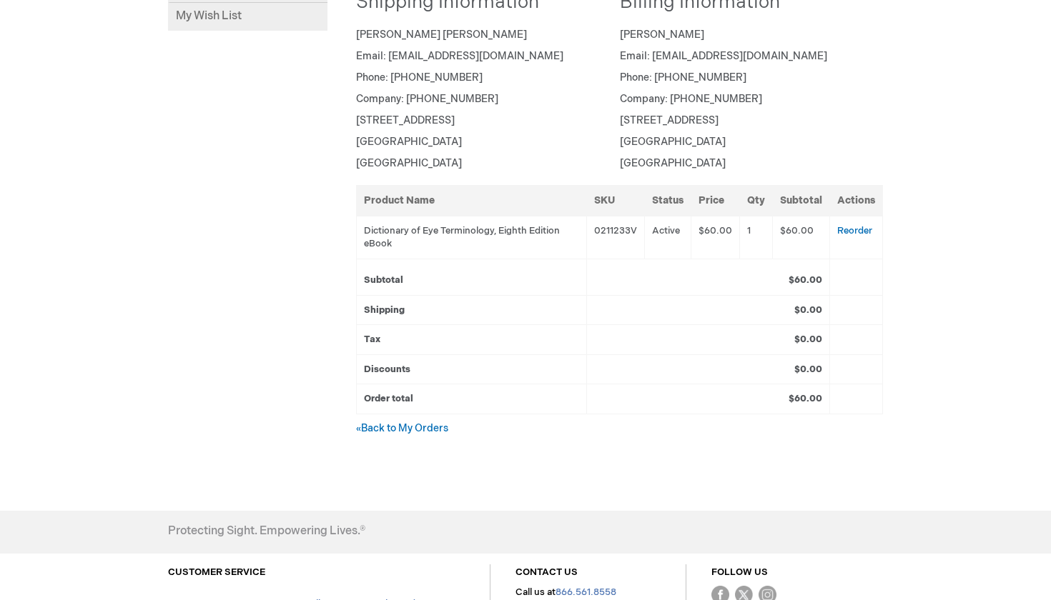
scroll to position [334, 0]
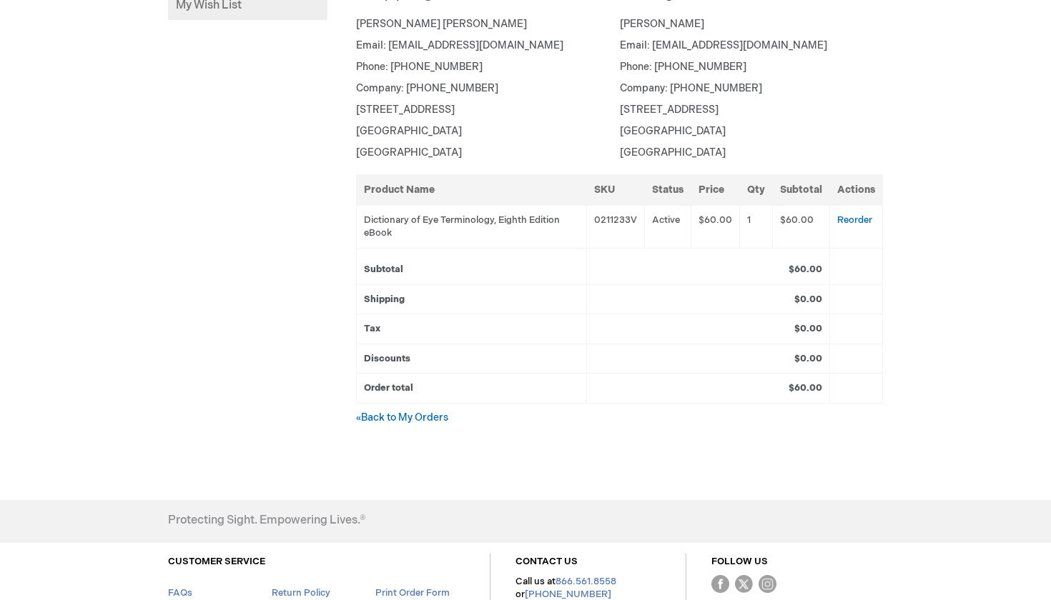
click at [662, 222] on td "Active" at bounding box center [668, 226] width 46 height 43
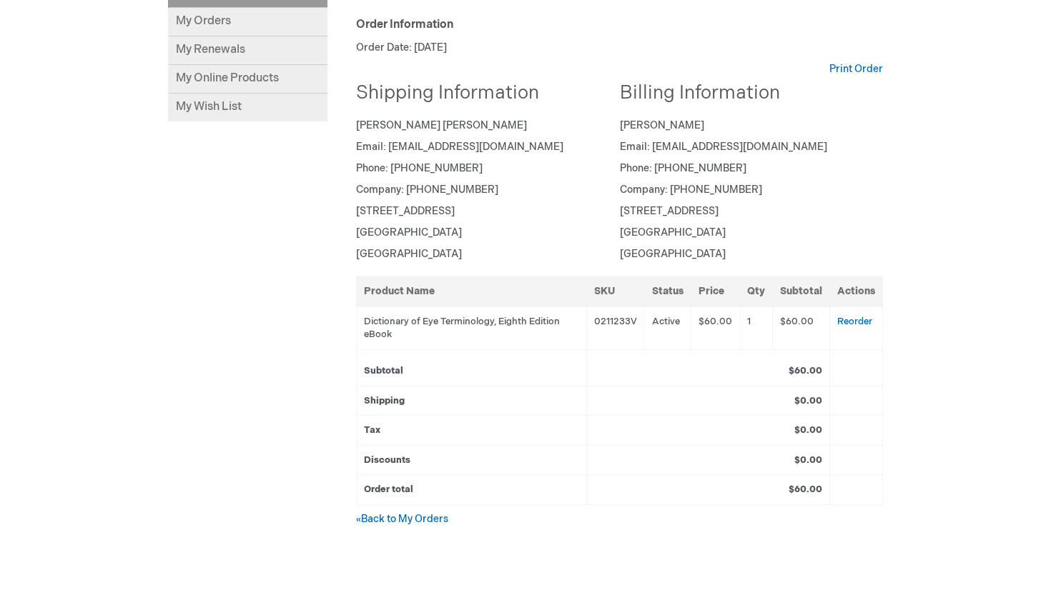
scroll to position [231, 0]
click at [221, 74] on link "My Online Products" at bounding box center [247, 80] width 159 height 29
click at [241, 84] on link "My Online Products" at bounding box center [247, 80] width 159 height 29
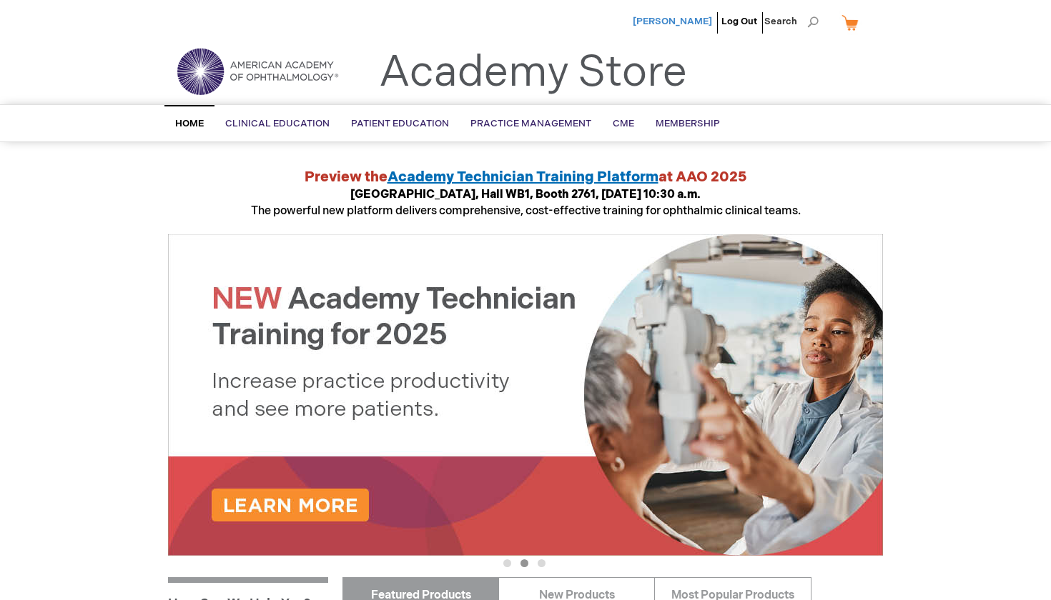
click at [689, 17] on span "[PERSON_NAME]" at bounding box center [671, 21] width 79 height 11
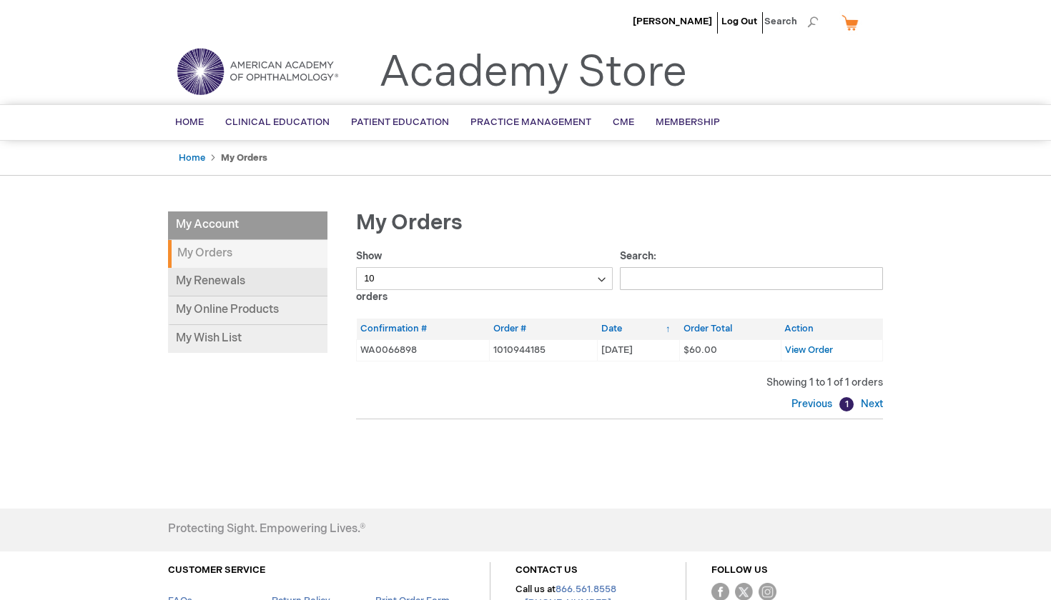
click at [292, 274] on link "My Renewals" at bounding box center [247, 282] width 159 height 29
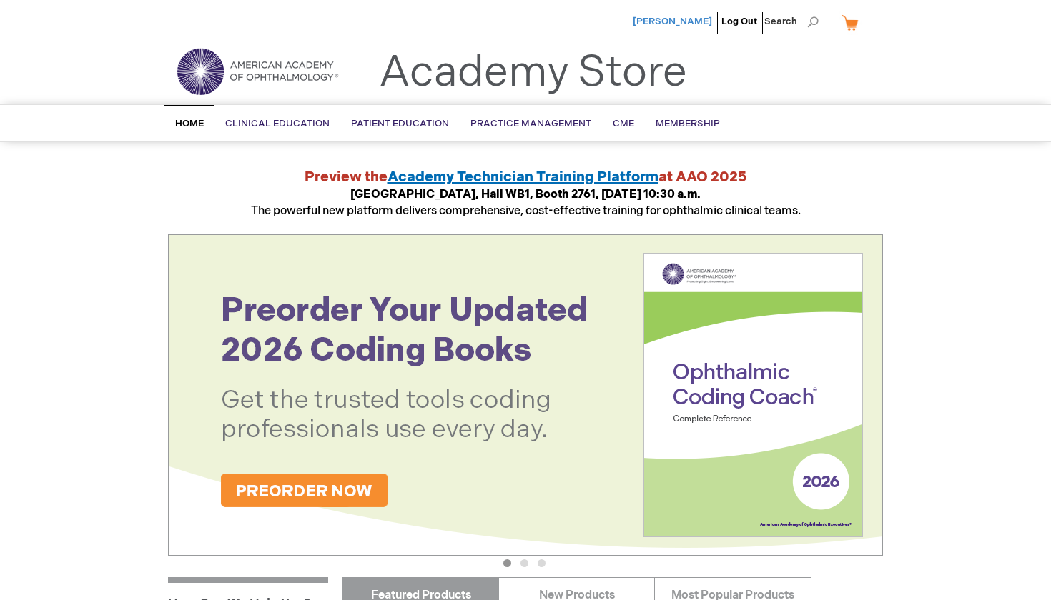
click at [692, 26] on span "[PERSON_NAME]" at bounding box center [671, 21] width 79 height 11
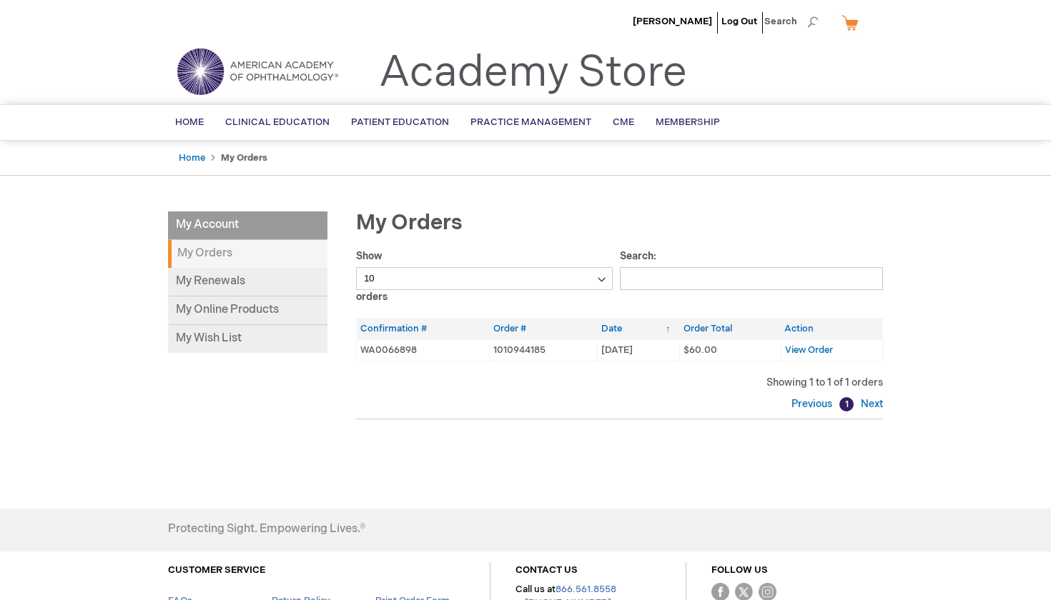
click at [400, 346] on td "WA0066898" at bounding box center [423, 349] width 133 height 21
click at [249, 307] on link "My Online Products" at bounding box center [247, 311] width 159 height 29
